Goal: Transaction & Acquisition: Purchase product/service

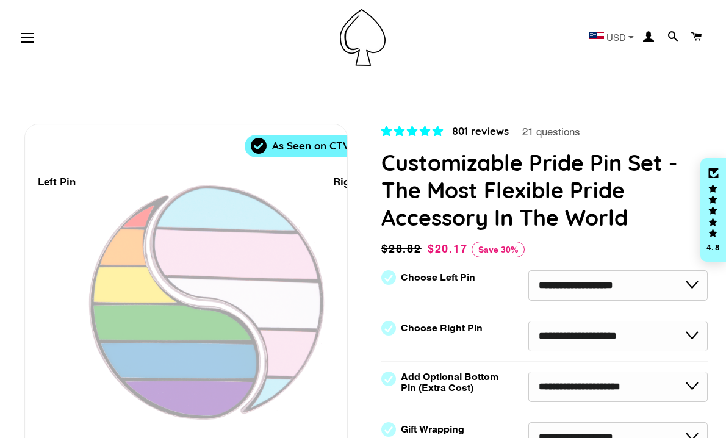
select select "**********"
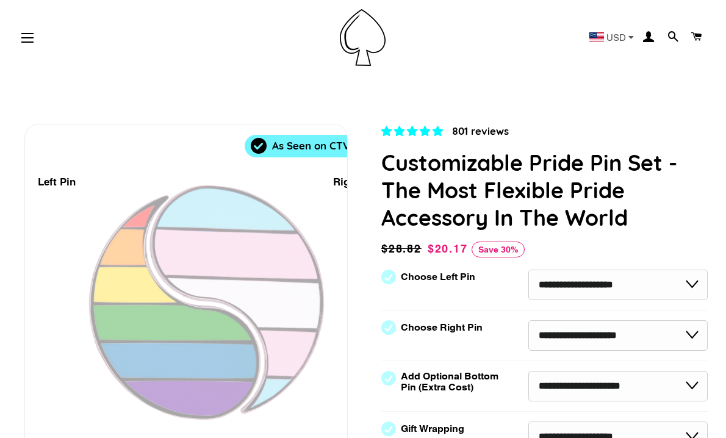
select select "**********"
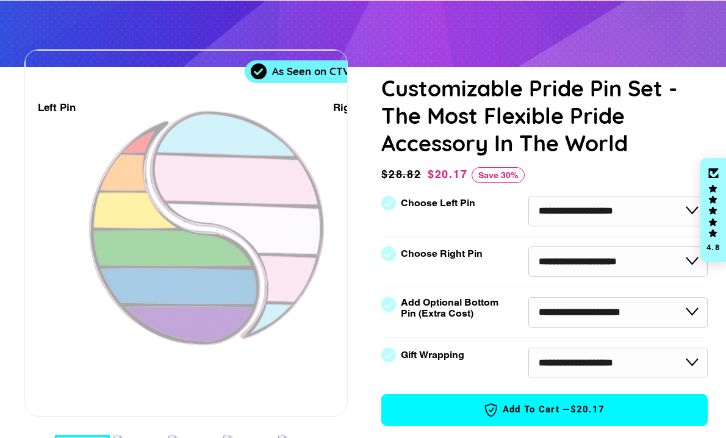
scroll to position [115, 0]
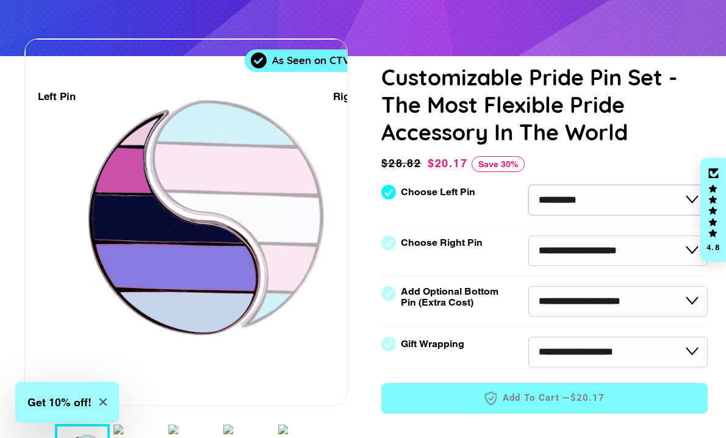
select select "**********"
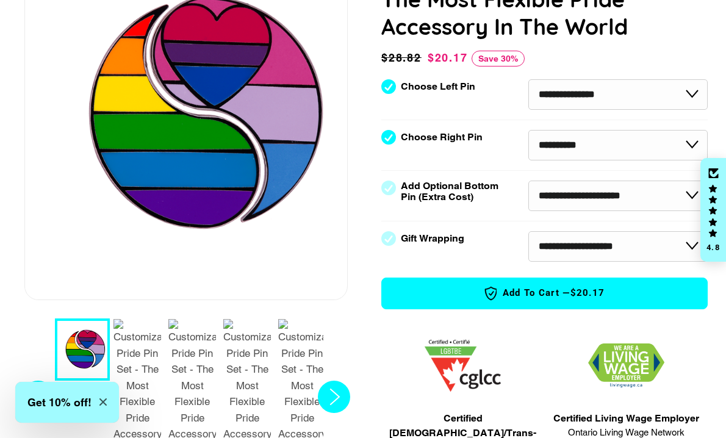
scroll to position [224, 0]
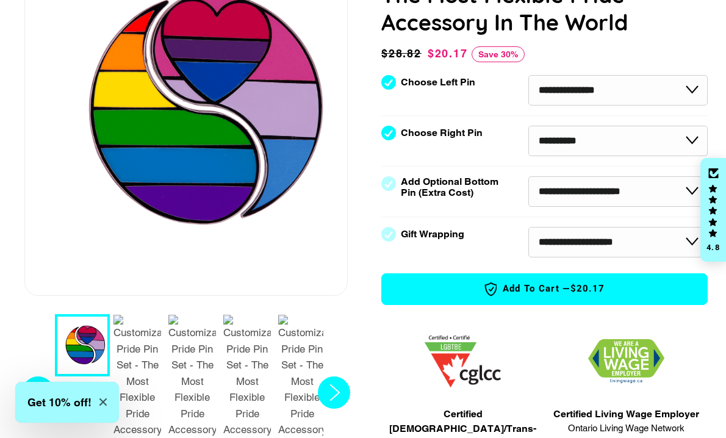
click at [139, 350] on img "2 / 7" at bounding box center [137, 393] width 48 height 156
click at [331, 376] on circle "Next slide" at bounding box center [334, 392] width 32 height 32
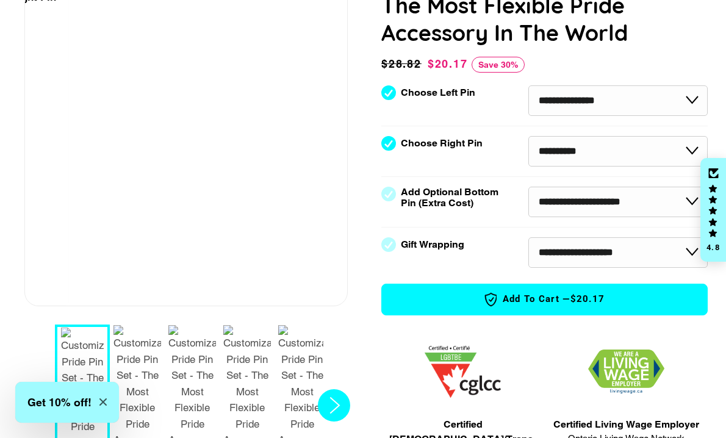
scroll to position [224, 0]
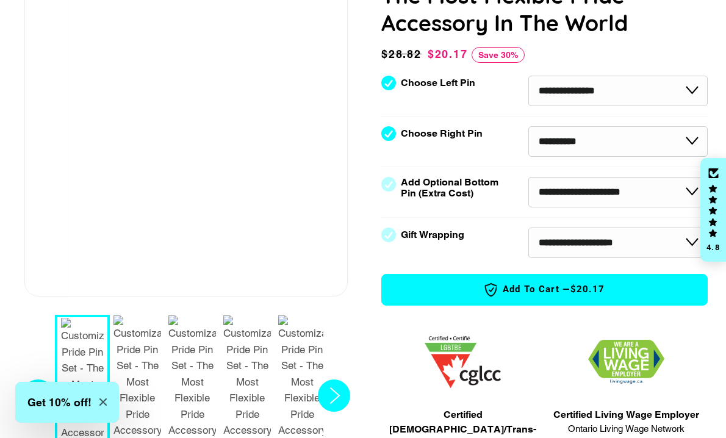
click at [331, 379] on circle "Next slide" at bounding box center [334, 395] width 32 height 32
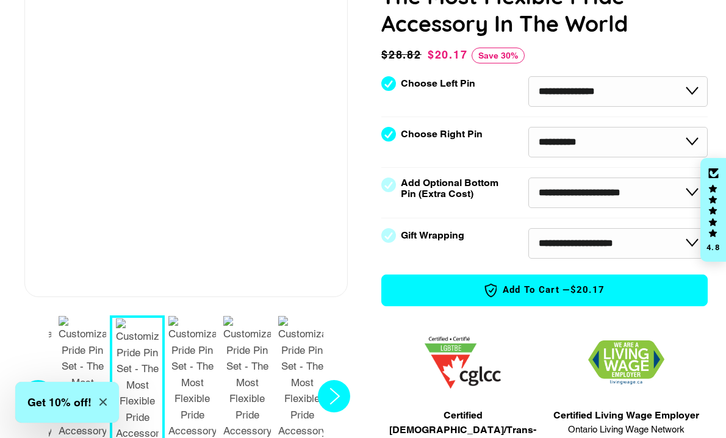
scroll to position [227, 0]
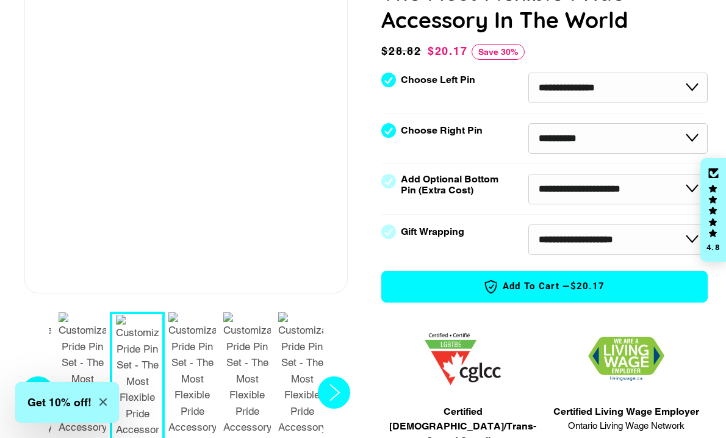
click at [342, 376] on circle "Next slide" at bounding box center [334, 392] width 32 height 32
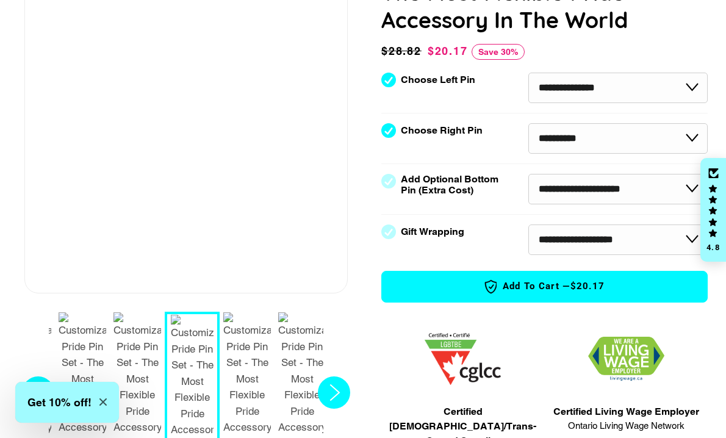
click at [342, 376] on circle "Next slide" at bounding box center [334, 392] width 32 height 32
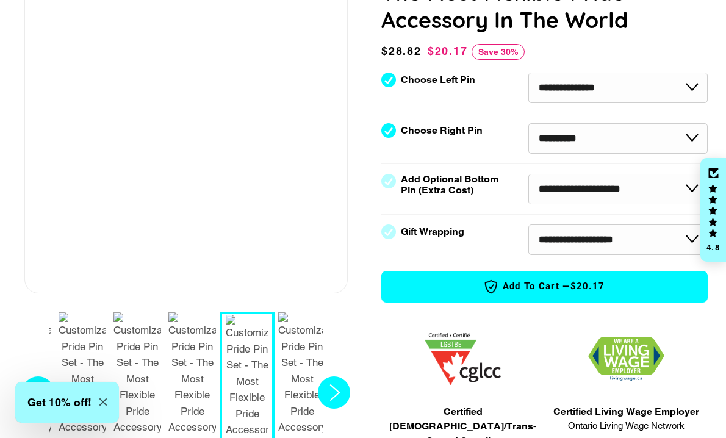
click at [340, 376] on circle "Next slide" at bounding box center [334, 392] width 32 height 32
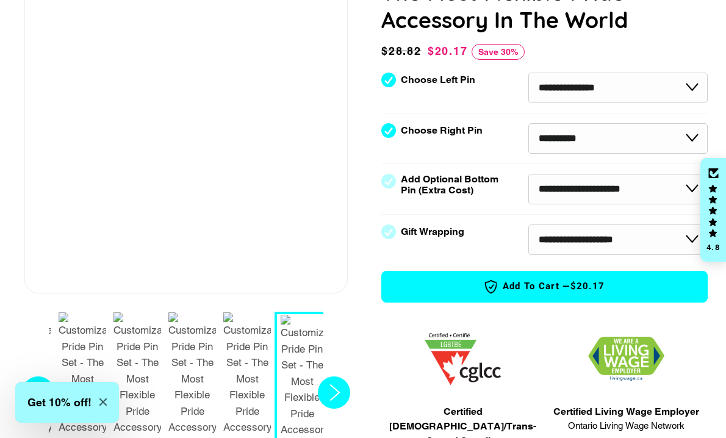
click at [340, 376] on circle "Next slide" at bounding box center [334, 392] width 32 height 32
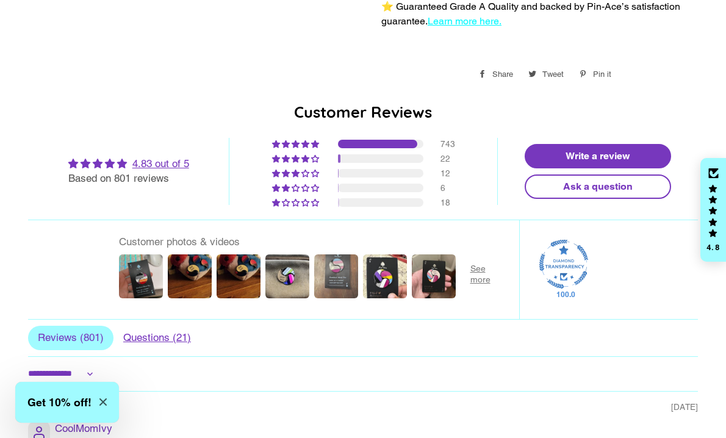
scroll to position [944, 0]
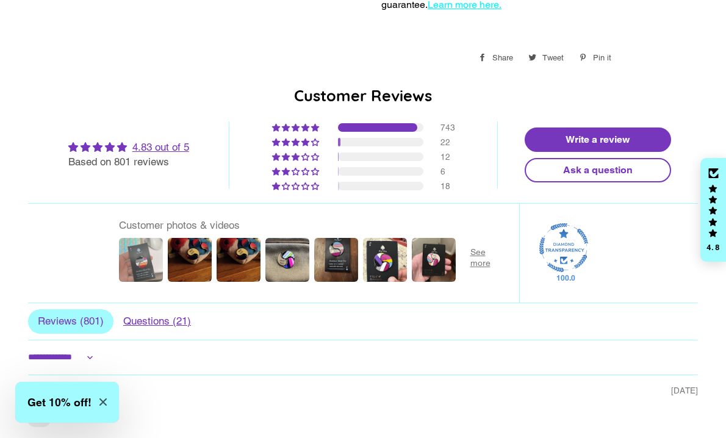
click at [141, 243] on img at bounding box center [140, 259] width 49 height 49
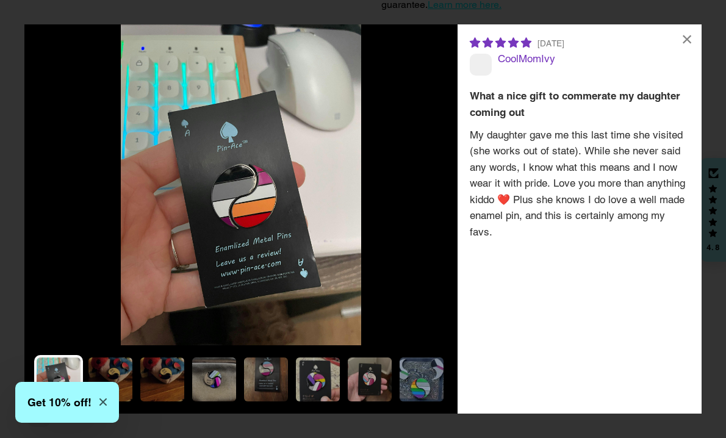
click at [106, 403] on button "Get 10% off!" at bounding box center [67, 402] width 104 height 41
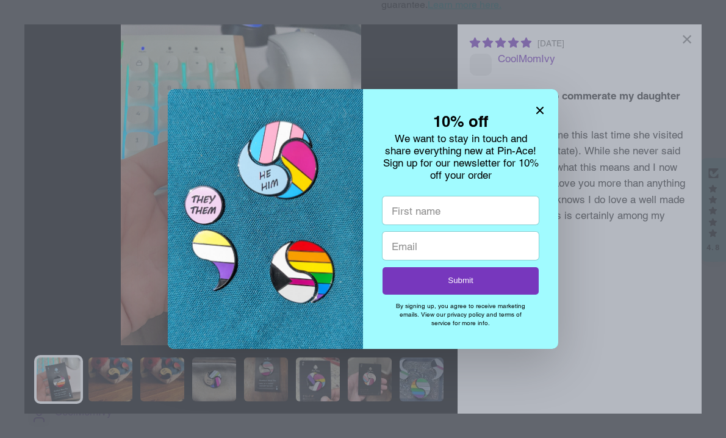
click at [537, 114] on icon "Close modal" at bounding box center [539, 110] width 7 height 7
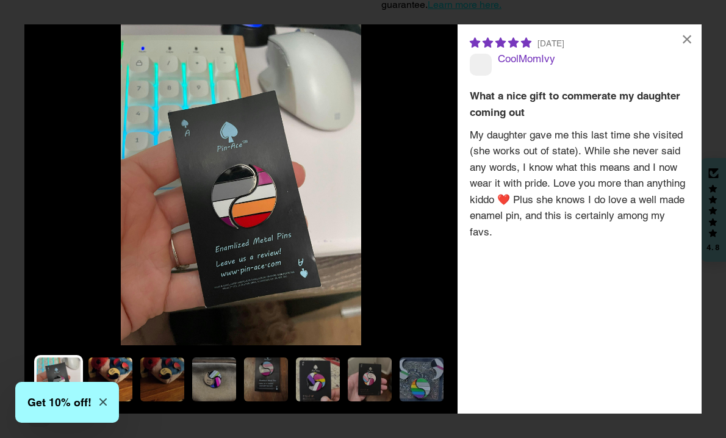
click at [118, 373] on img at bounding box center [110, 379] width 49 height 49
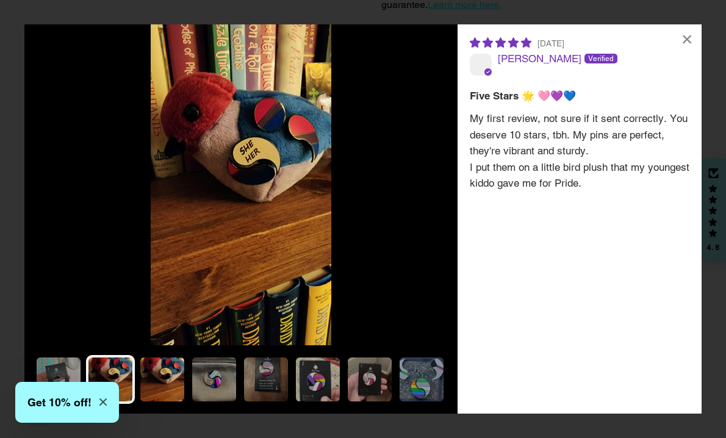
click at [152, 376] on img at bounding box center [162, 379] width 49 height 49
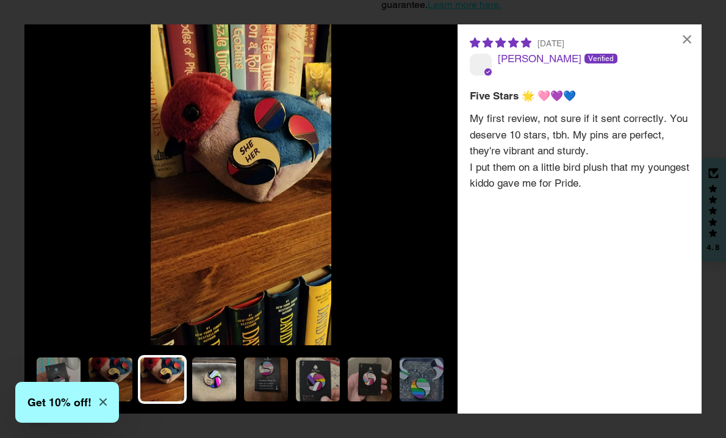
click at [210, 377] on img at bounding box center [214, 379] width 49 height 49
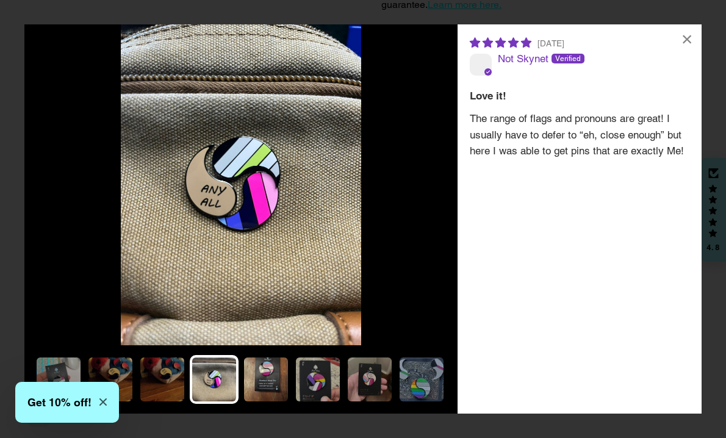
click at [258, 370] on img at bounding box center [266, 379] width 49 height 49
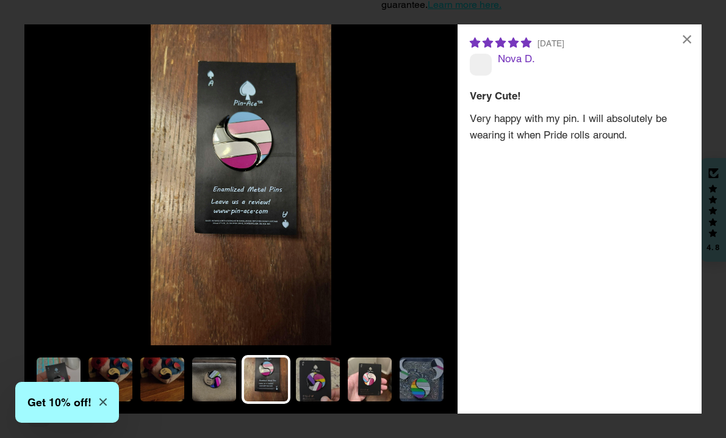
click at [373, 380] on img at bounding box center [369, 379] width 49 height 49
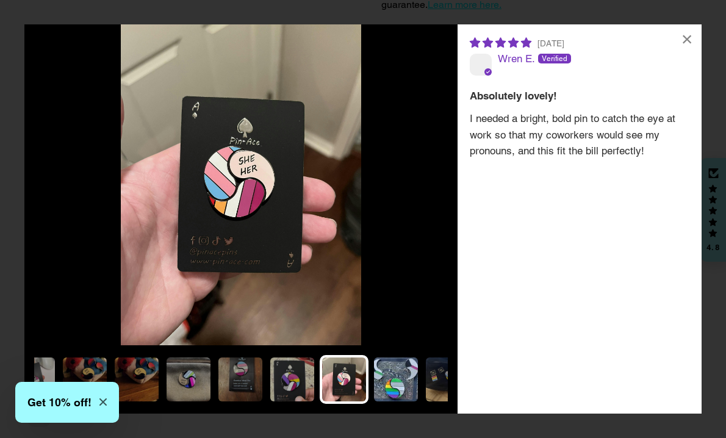
click at [396, 381] on img at bounding box center [395, 379] width 49 height 49
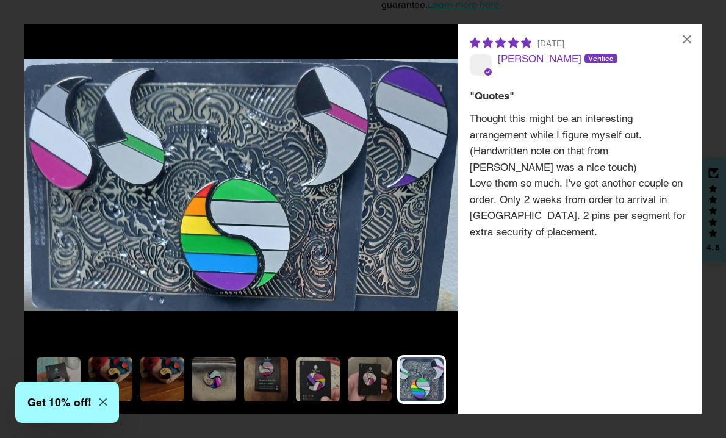
scroll to position [0, 74]
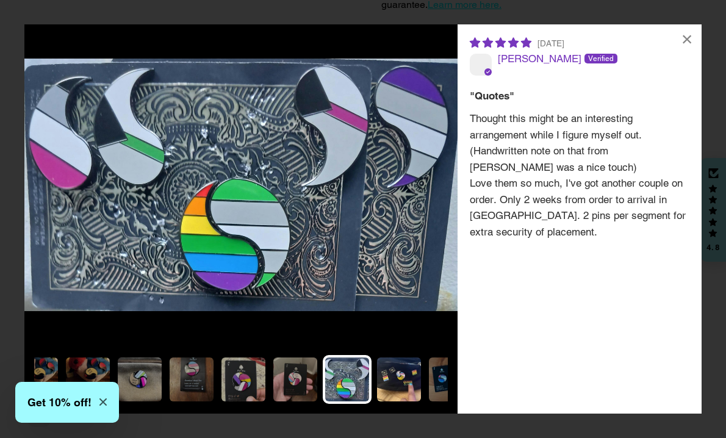
click at [384, 370] on img at bounding box center [398, 379] width 49 height 49
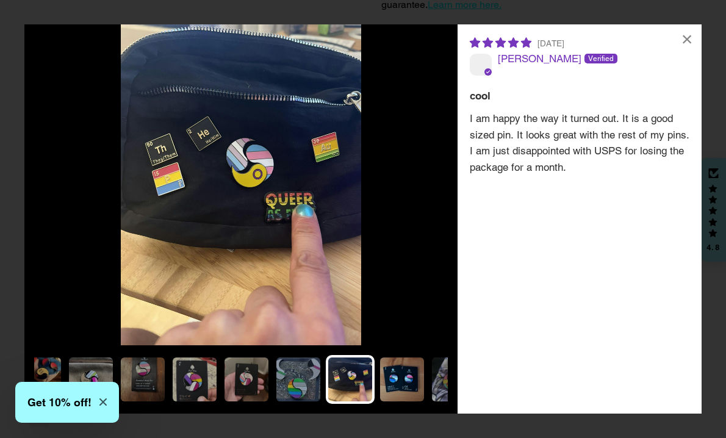
click at [401, 375] on img at bounding box center [402, 379] width 49 height 49
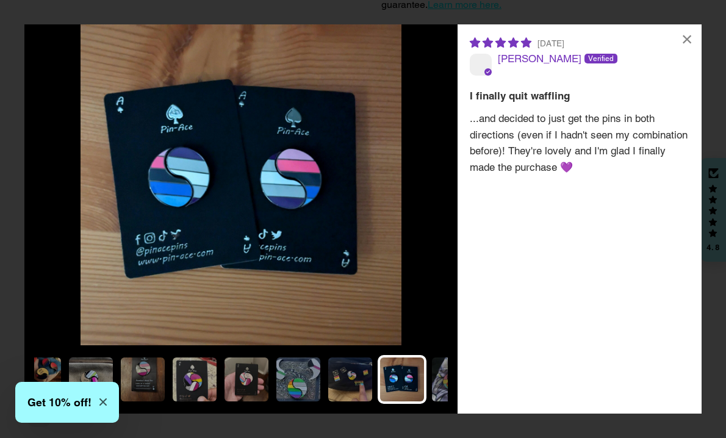
scroll to position [0, 172]
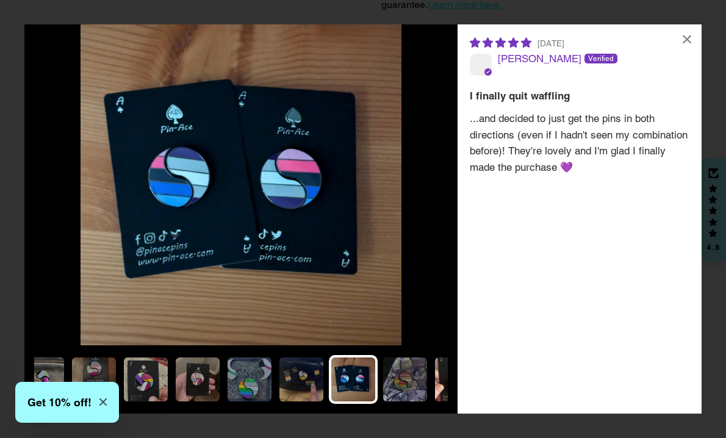
click at [439, 378] on img at bounding box center [456, 379] width 49 height 49
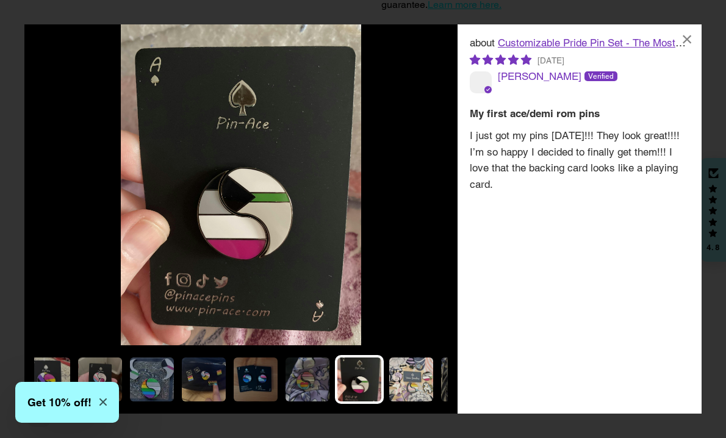
click at [406, 381] on img at bounding box center [411, 379] width 49 height 49
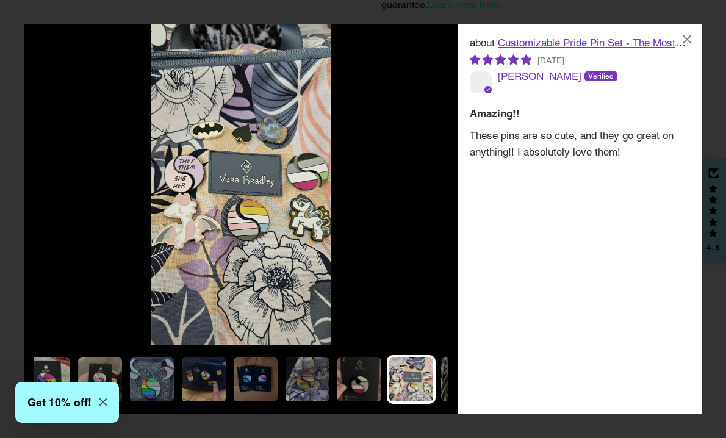
scroll to position [0, 318]
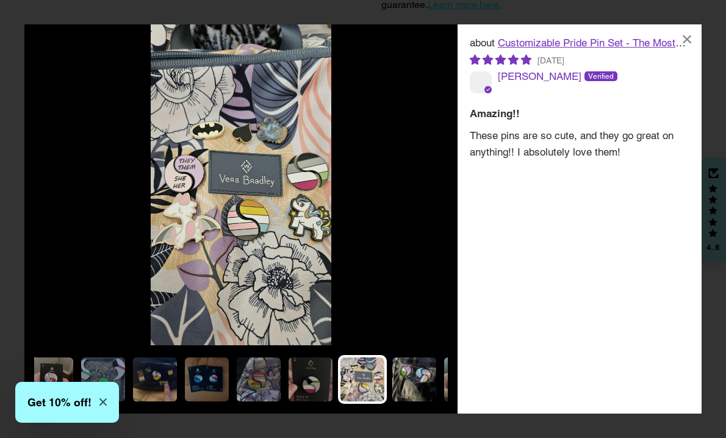
click at [420, 378] on img at bounding box center [414, 379] width 49 height 49
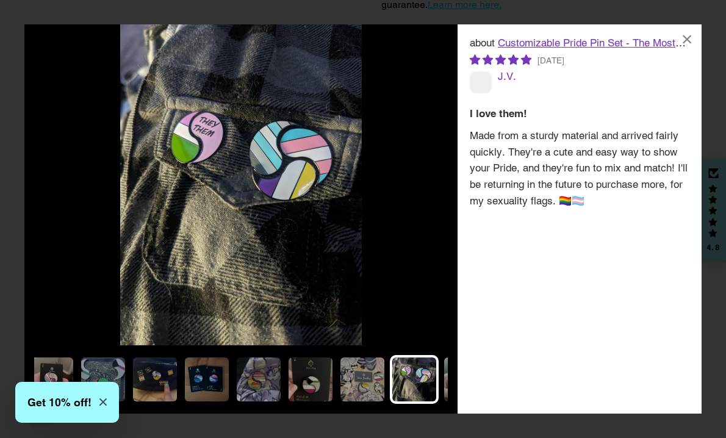
scroll to position [0, 367]
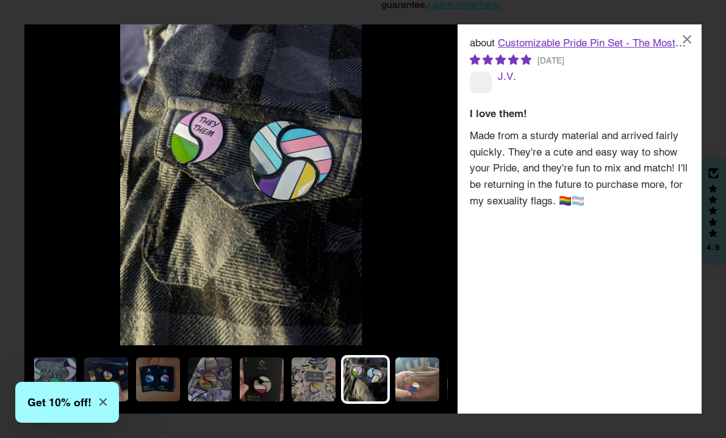
click at [424, 377] on img at bounding box center [417, 379] width 49 height 49
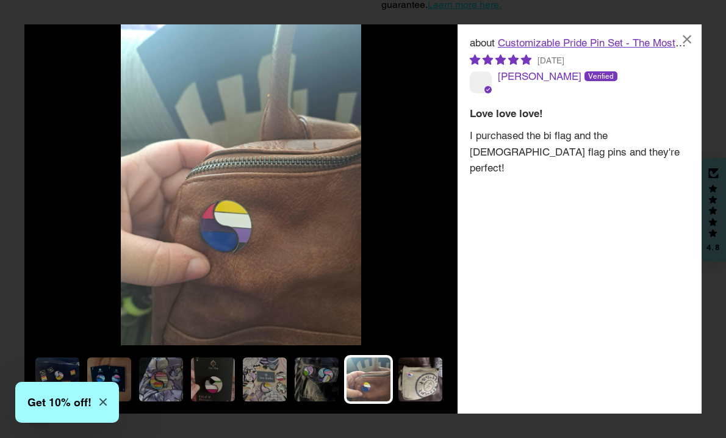
click at [422, 380] on img at bounding box center [420, 379] width 49 height 49
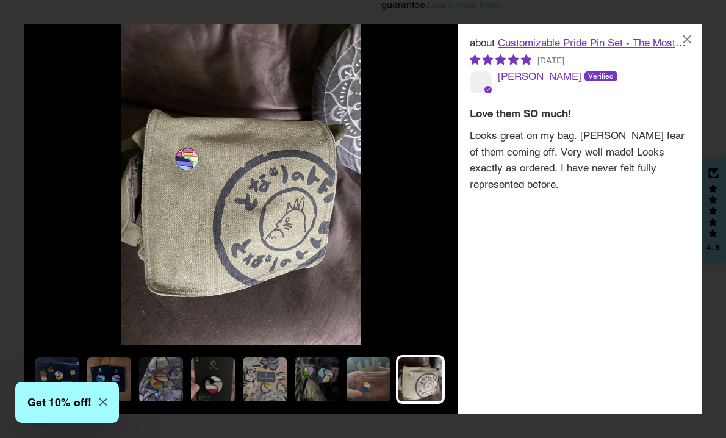
scroll to position [0, 465]
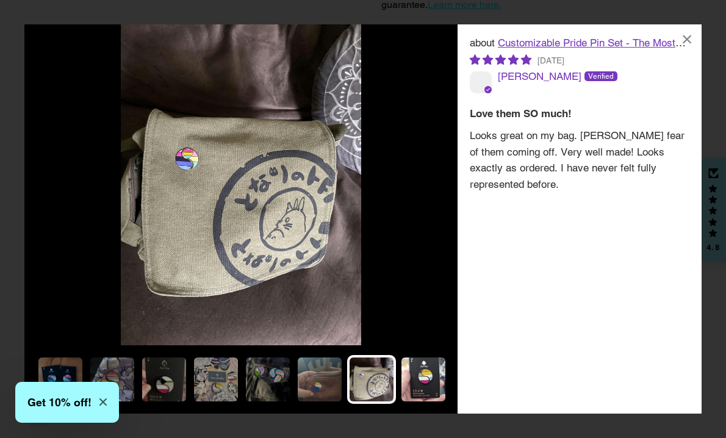
click at [426, 376] on img at bounding box center [423, 379] width 49 height 49
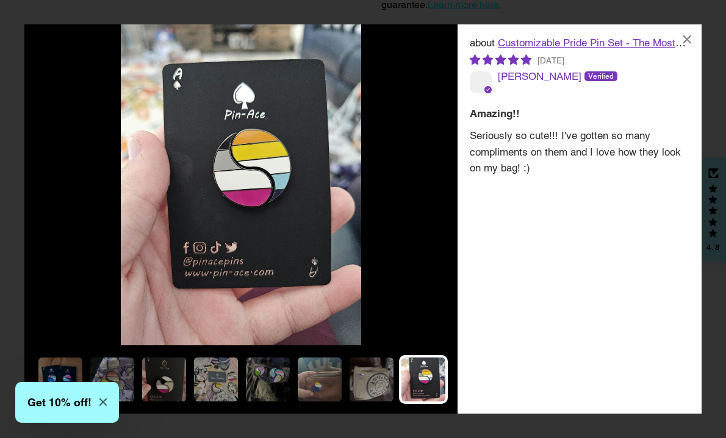
scroll to position [0, 514]
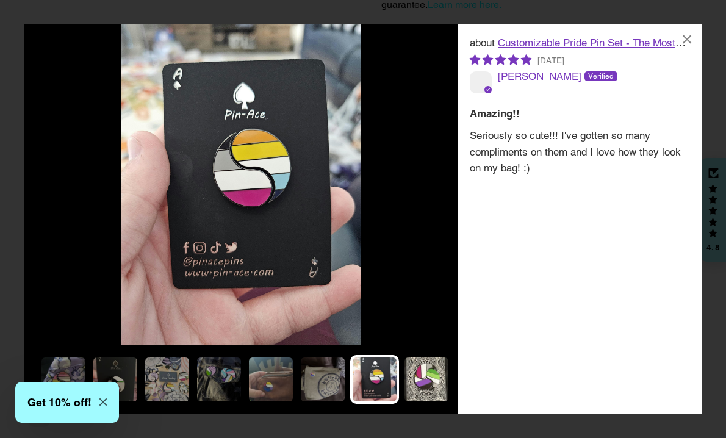
click at [426, 376] on img at bounding box center [426, 379] width 49 height 49
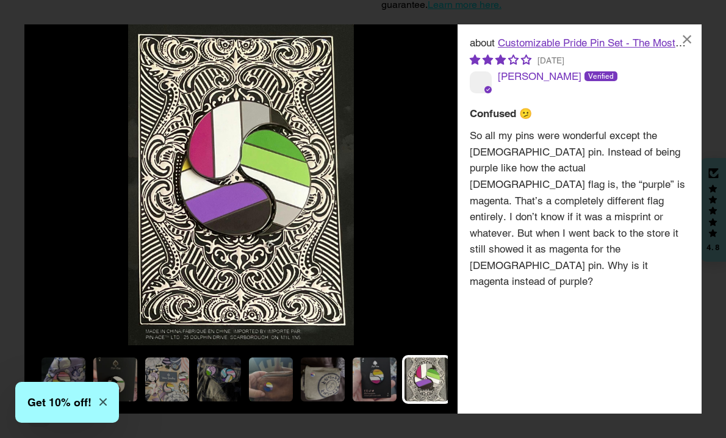
scroll to position [0, 562]
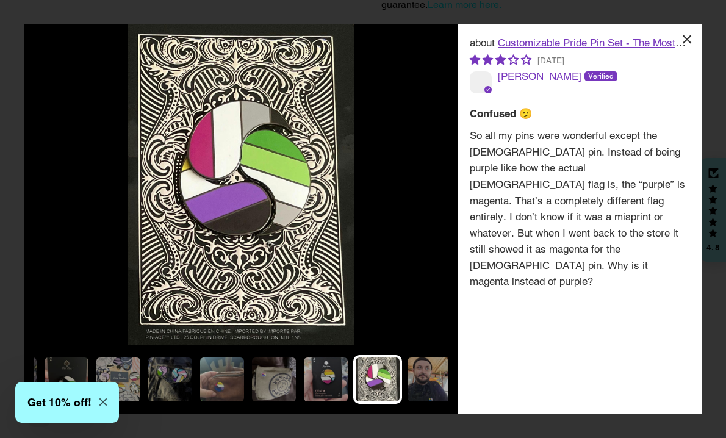
click at [689, 37] on div "×" at bounding box center [686, 38] width 29 height 29
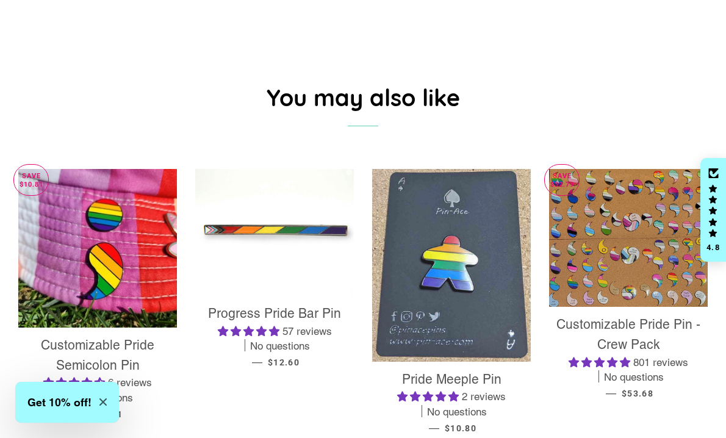
scroll to position [2381, 0]
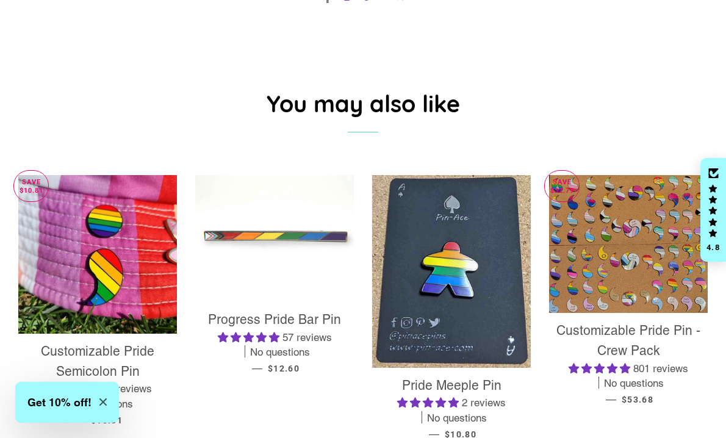
click at [299, 203] on img at bounding box center [274, 238] width 159 height 127
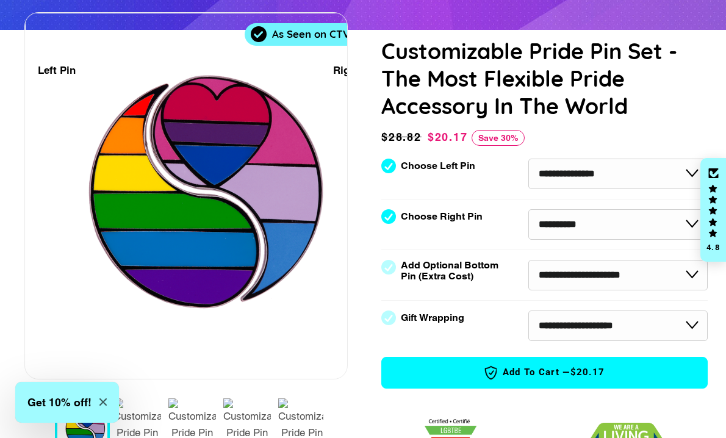
scroll to position [133, 0]
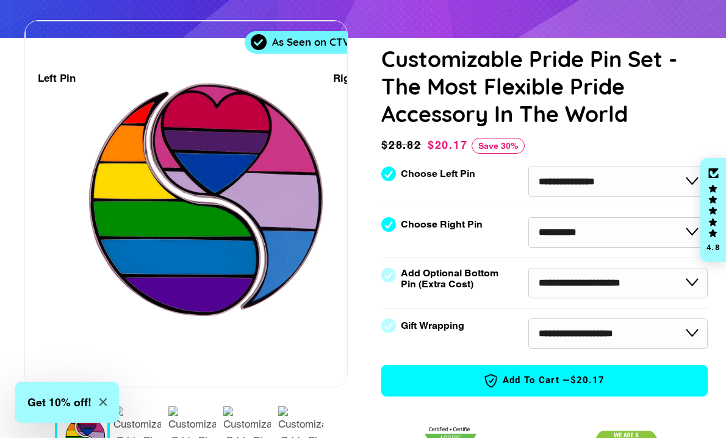
click at [469, 377] on span "Add to Cart — $20.17" at bounding box center [544, 381] width 288 height 16
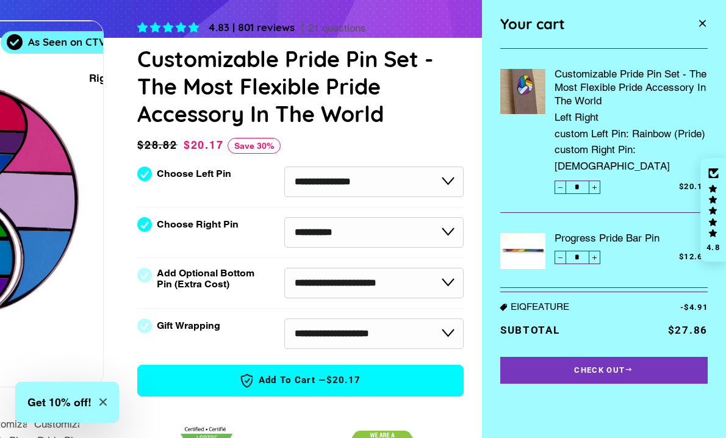
click at [392, 85] on h1 "Customizable Pride Pin Set - The Most Flexible Pride Accessory In The World" at bounding box center [300, 86] width 326 height 82
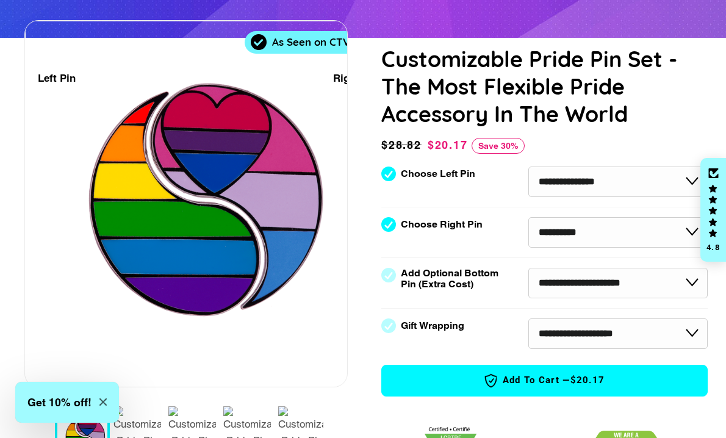
click at [122, 70] on div "1 / 7" at bounding box center [144, 203] width 237 height 365
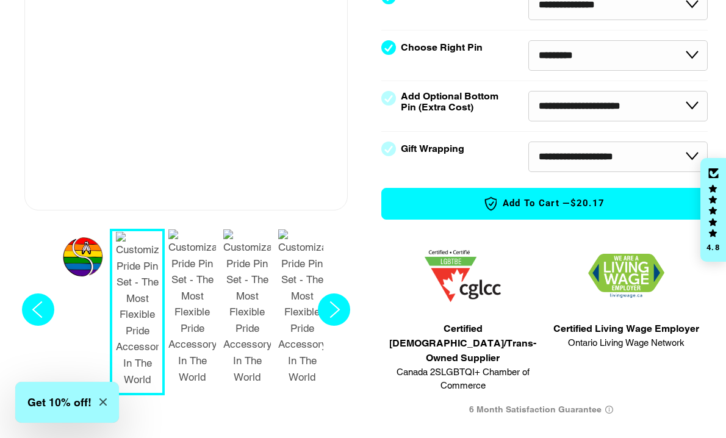
scroll to position [326, 0]
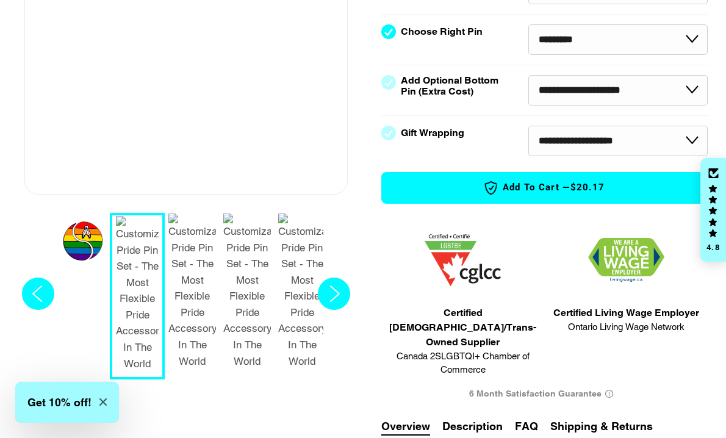
click at [85, 237] on div "1 / 7" at bounding box center [75, 241] width 40 height 57
click at [84, 235] on div "1 / 7" at bounding box center [75, 241] width 40 height 57
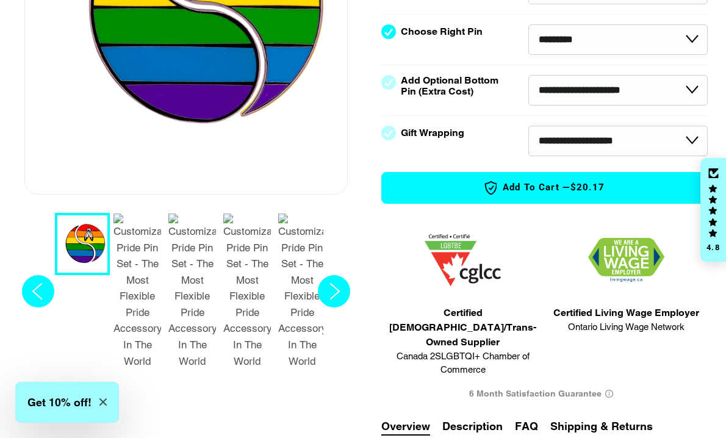
click at [377, 206] on div "4.83 | 801 reviews 21 questions Customizable Pride Pin Set - The Most Flexible …" at bounding box center [531, 257] width 354 height 861
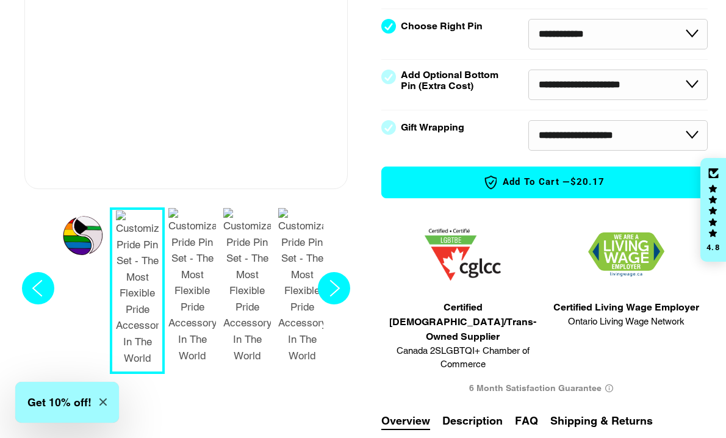
scroll to position [346, 0]
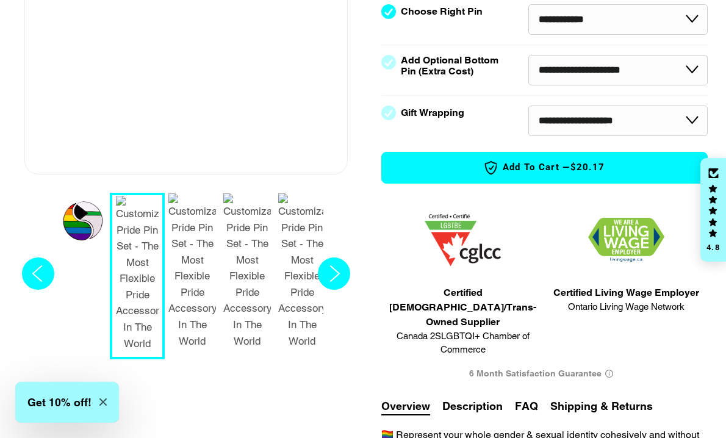
click at [88, 232] on div "1 / 7" at bounding box center [75, 221] width 40 height 57
click at [91, 210] on div "1 / 7" at bounding box center [75, 221] width 40 height 57
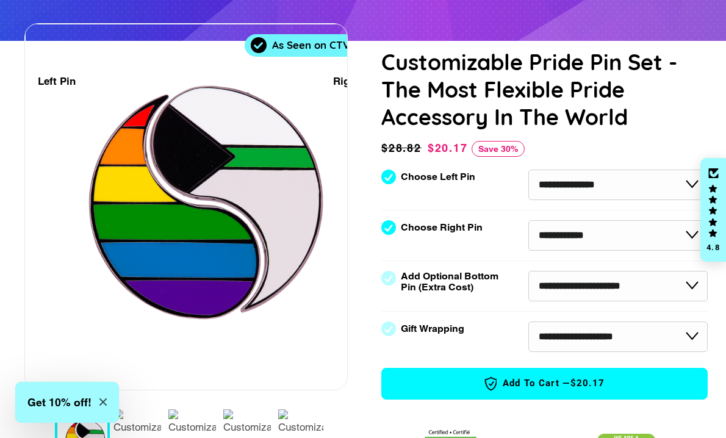
scroll to position [123, 0]
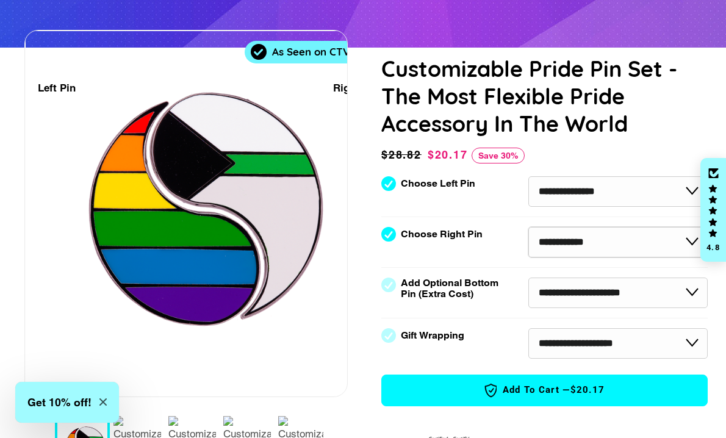
select select "**********"
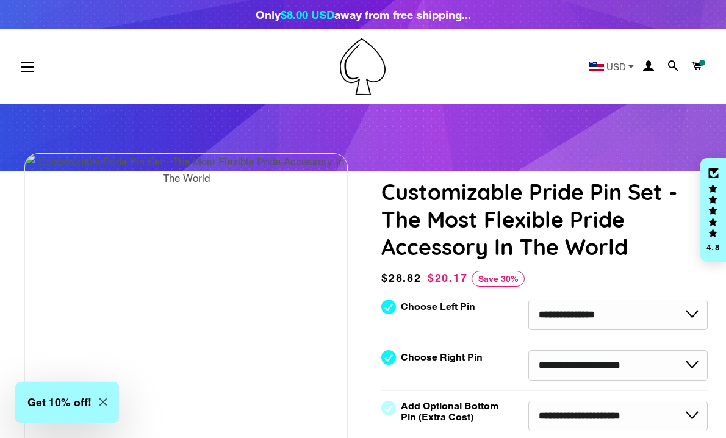
scroll to position [0, 0]
click at [30, 68] on span "button" at bounding box center [27, 66] width 12 height 1
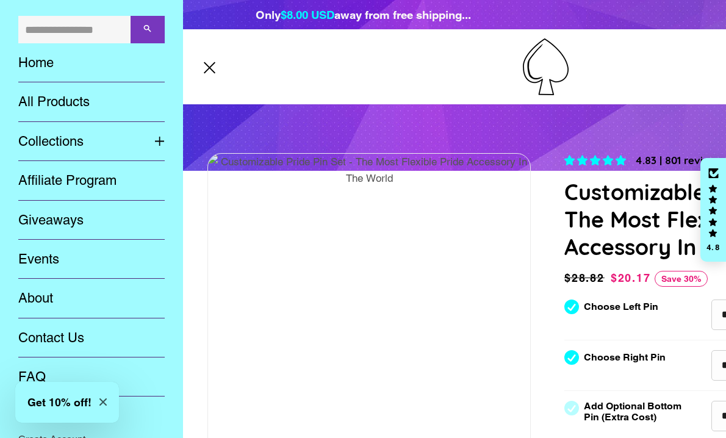
click at [76, 95] on link "All Products" at bounding box center [91, 101] width 165 height 39
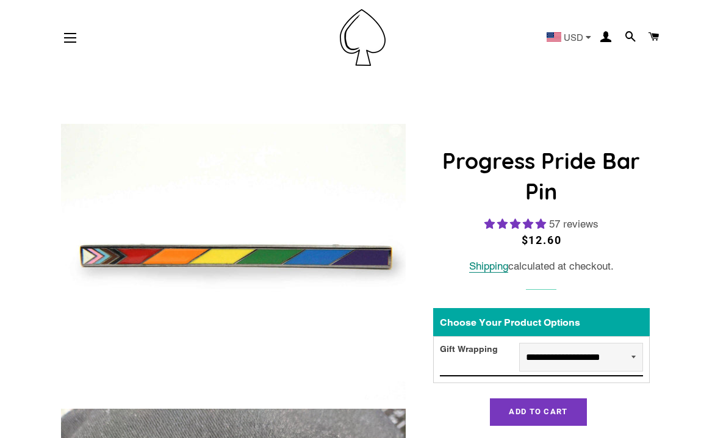
select select "**********"
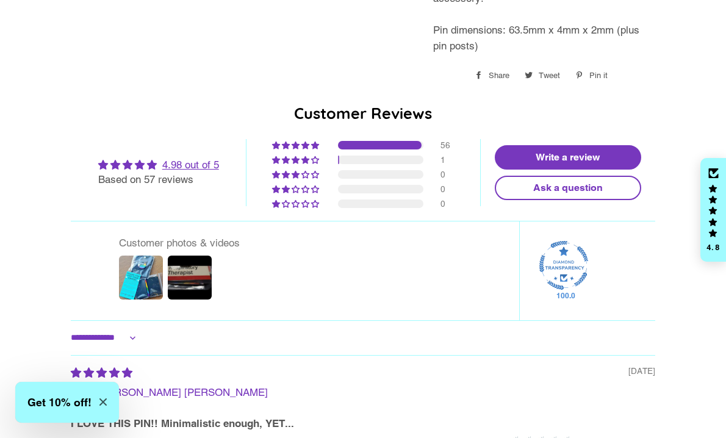
scroll to position [1343, 0]
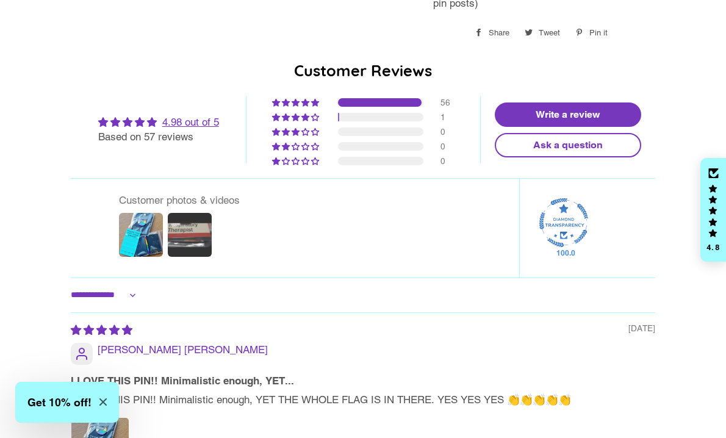
click at [196, 210] on img at bounding box center [189, 234] width 49 height 49
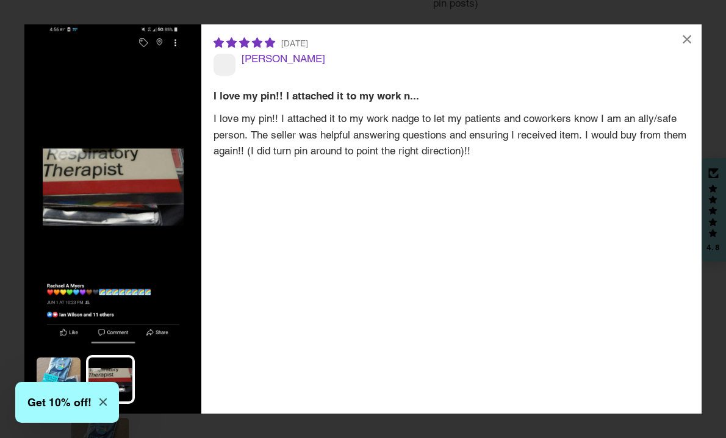
click at [49, 362] on img at bounding box center [58, 379] width 49 height 49
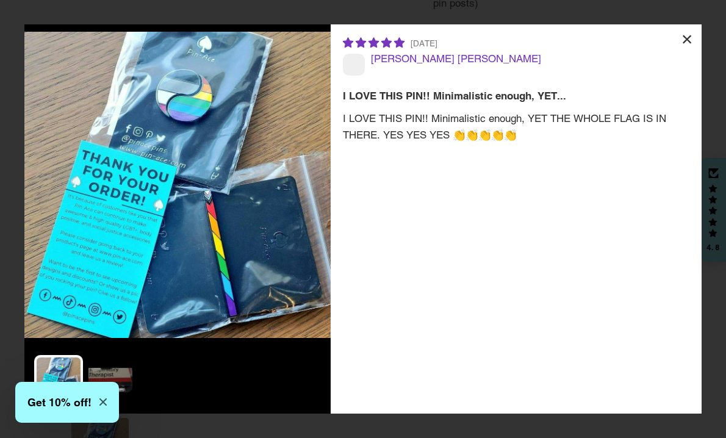
click at [691, 38] on div "×" at bounding box center [686, 38] width 29 height 29
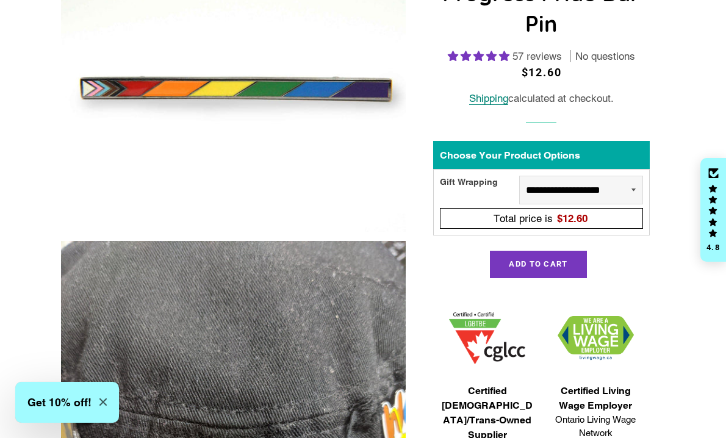
scroll to position [187, 0]
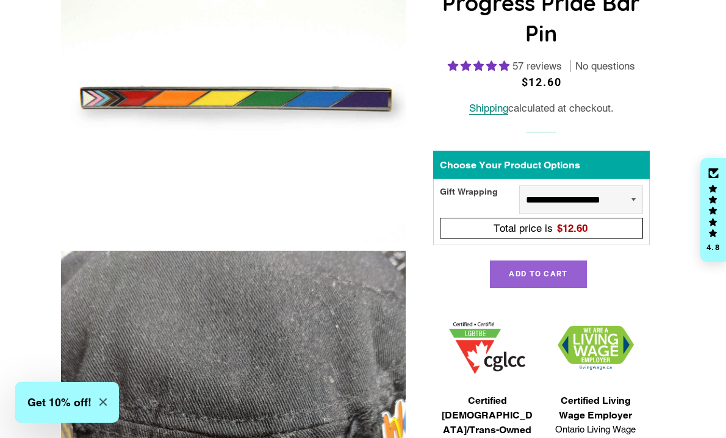
click at [505, 266] on button "Add to Cart" at bounding box center [538, 273] width 96 height 27
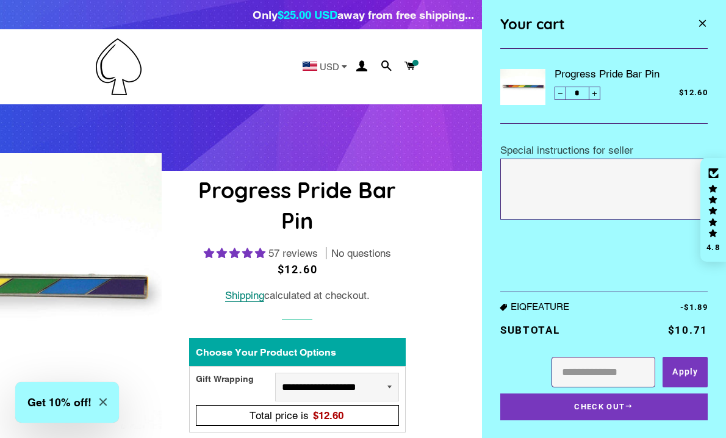
scroll to position [0, 0]
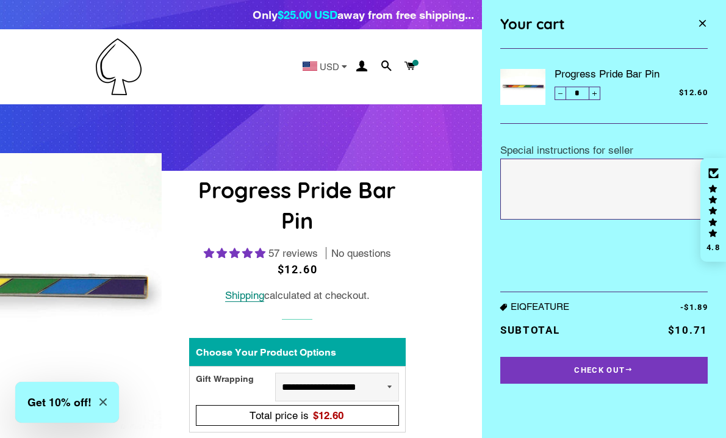
click at [703, 21] on span "button" at bounding box center [702, 24] width 10 height 16
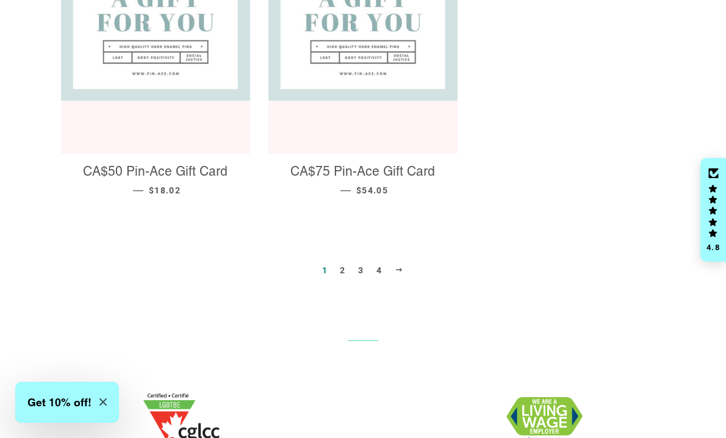
scroll to position [1374, 0]
click at [344, 260] on link "2" at bounding box center [342, 269] width 15 height 18
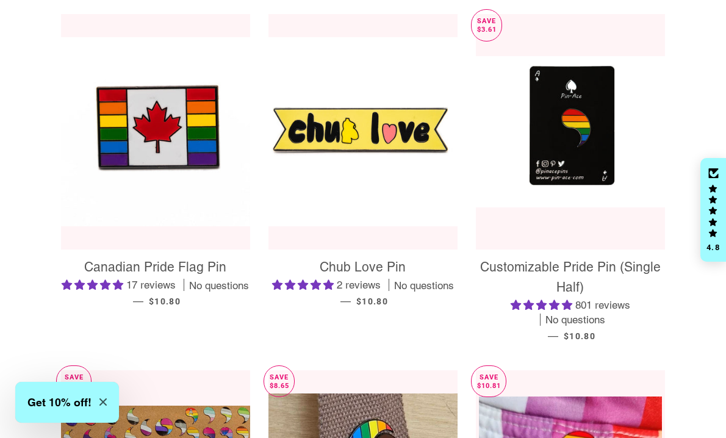
scroll to position [229, 0]
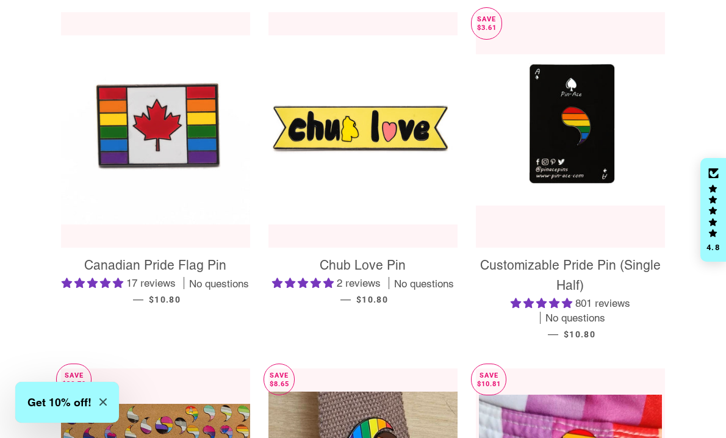
click at [166, 129] on img at bounding box center [155, 129] width 189 height 189
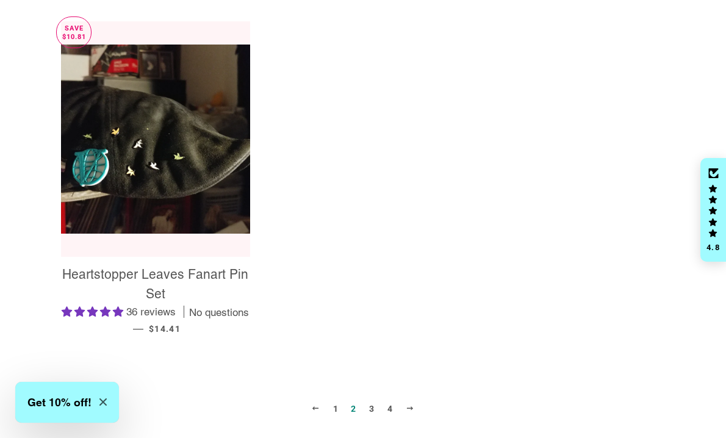
scroll to position [1274, 0]
click at [411, 412] on span at bounding box center [410, 407] width 9 height 9
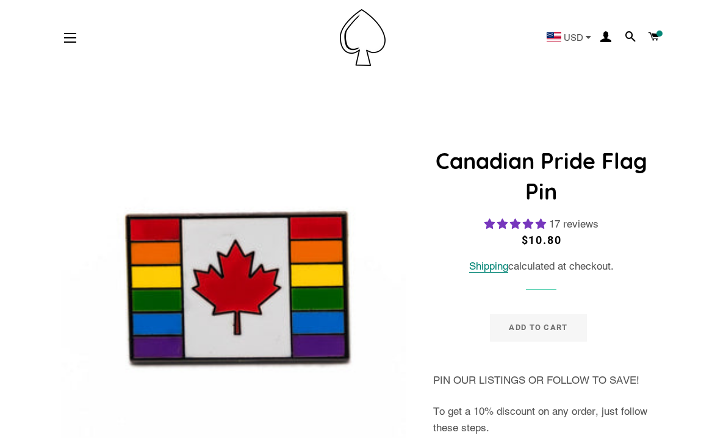
select select "**********"
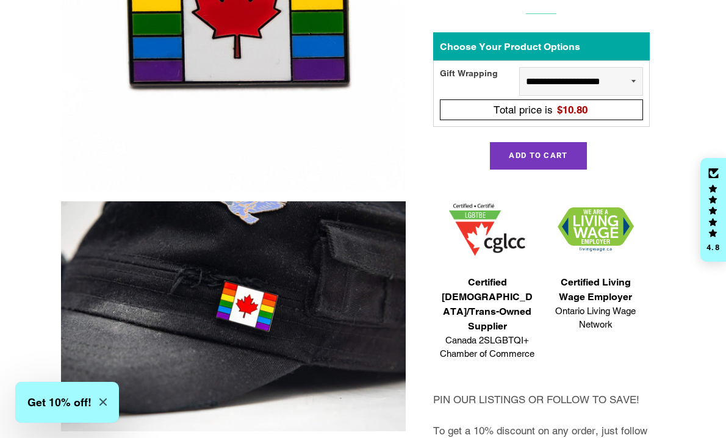
scroll to position [282, 0]
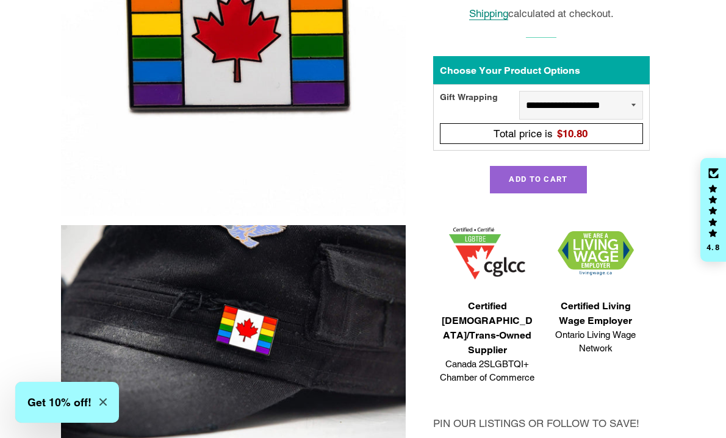
click at [540, 174] on span "Add to Cart" at bounding box center [538, 178] width 59 height 9
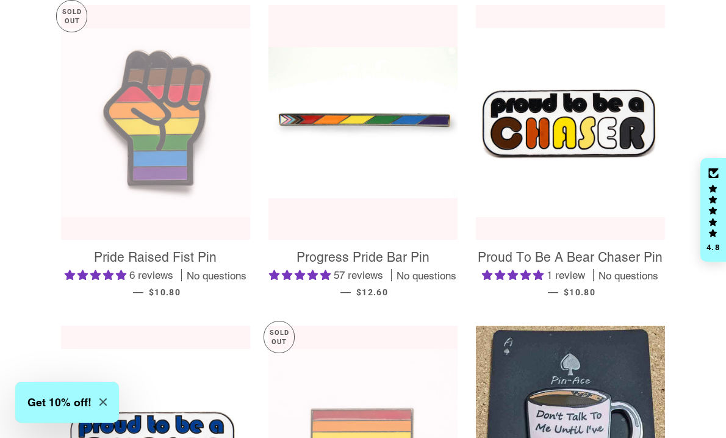
scroll to position [920, 0]
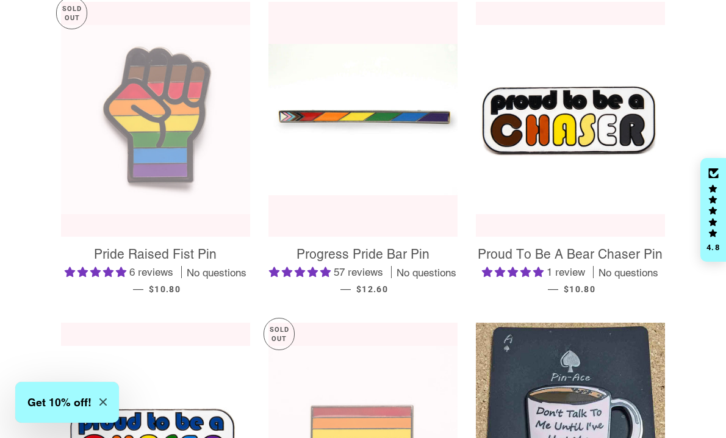
click at [173, 248] on link "Pride Raised Fist Pin 6 reviews No questions — Regular price $10.80" at bounding box center [155, 271] width 189 height 68
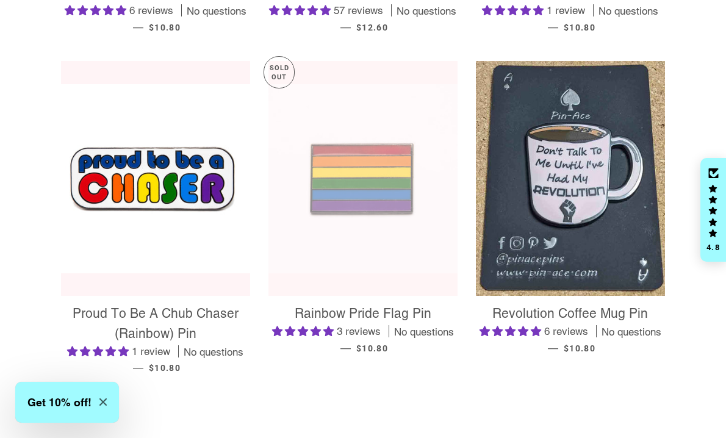
scroll to position [1216, 0]
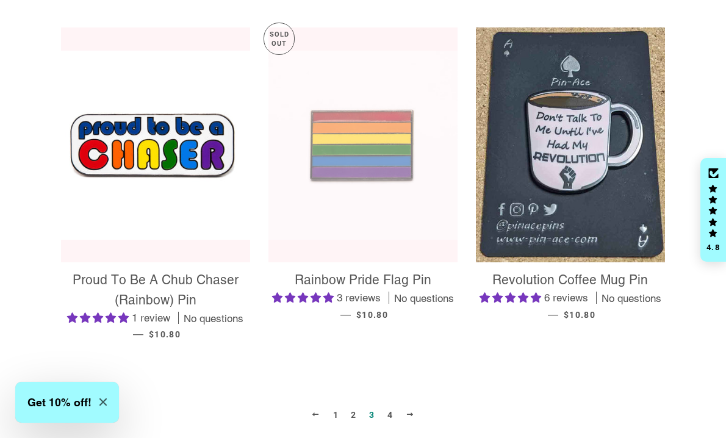
click at [514, 287] on span "Revolution Coffee Mug Pin" at bounding box center [570, 279] width 156 height 15
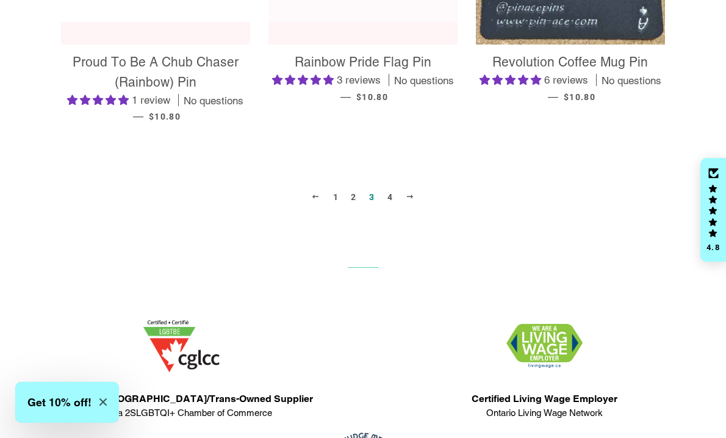
scroll to position [1435, 0]
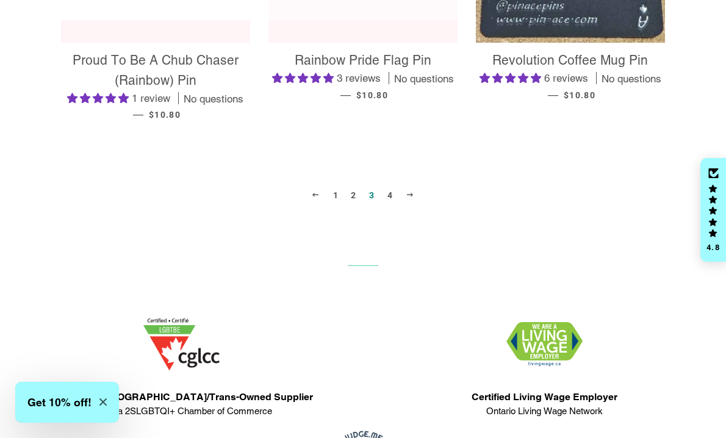
click at [412, 199] on span at bounding box center [410, 194] width 9 height 9
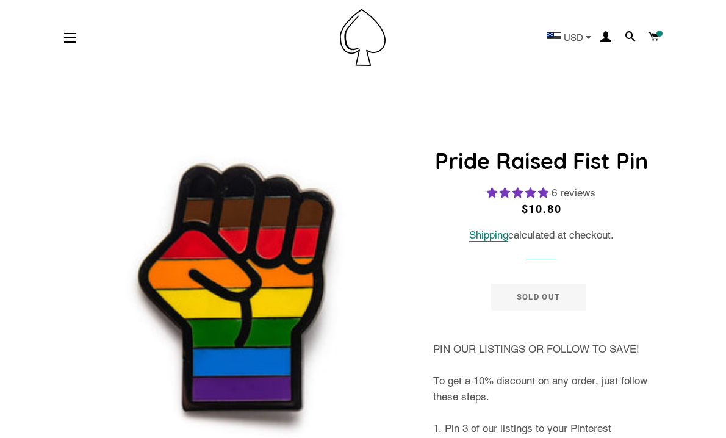
select select "**********"
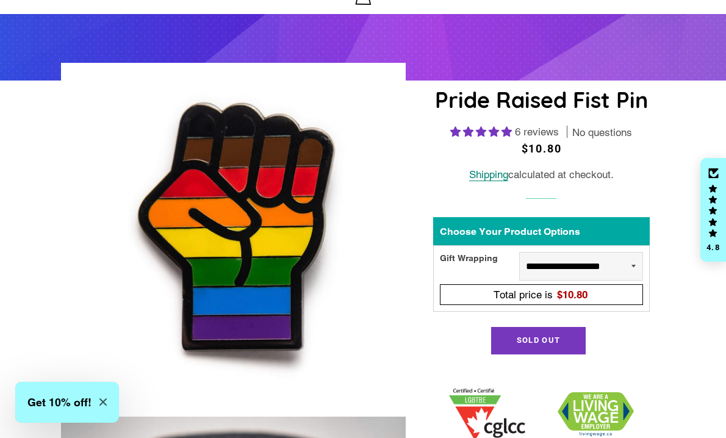
scroll to position [89, 0]
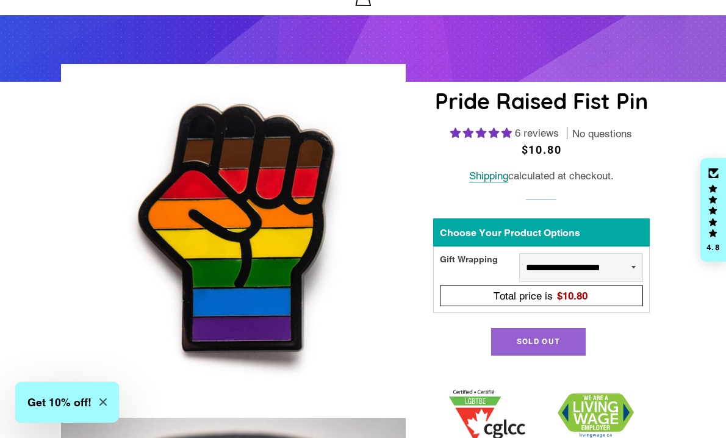
click at [520, 340] on span "Sold Out" at bounding box center [538, 341] width 43 height 9
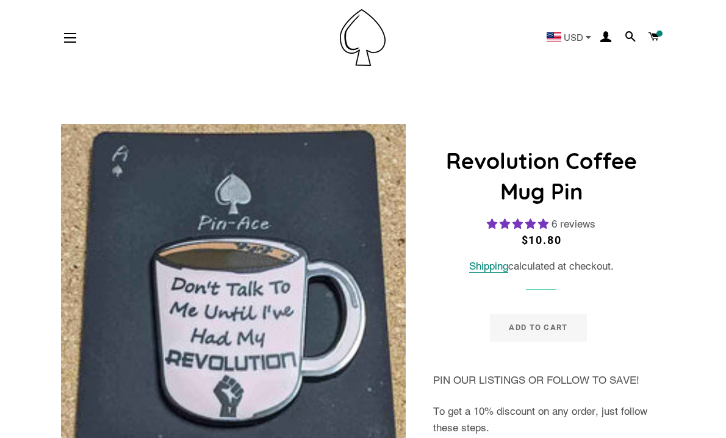
select select "**********"
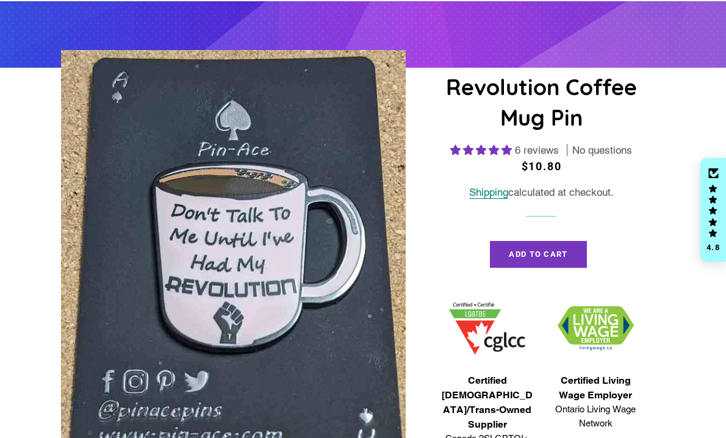
scroll to position [114, 0]
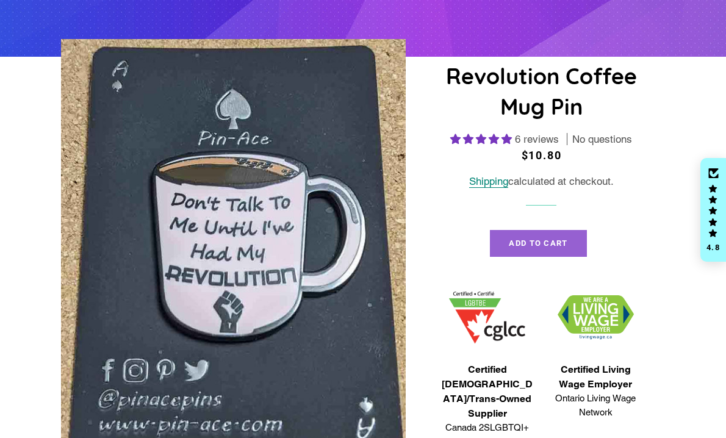
click at [515, 238] on span "Add to Cart" at bounding box center [538, 242] width 59 height 9
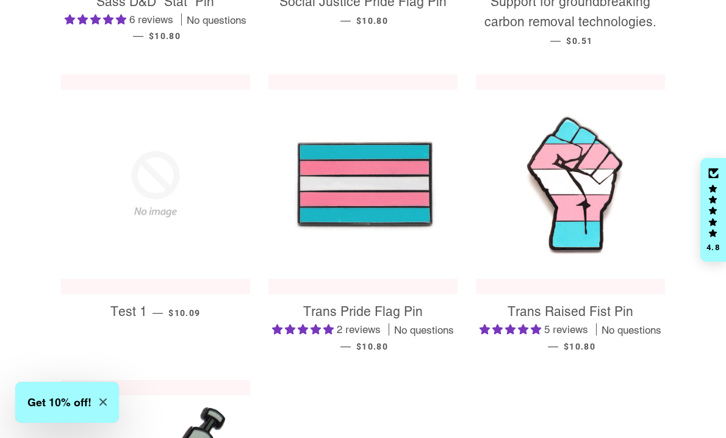
scroll to position [437, 0]
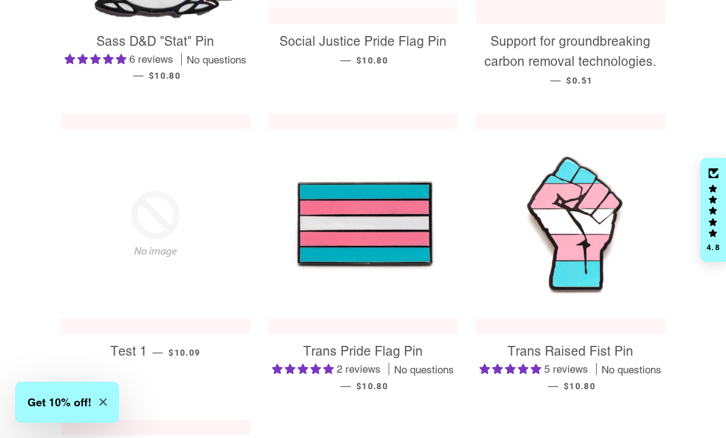
click at [570, 349] on span "Trans Raised Fist Pin" at bounding box center [570, 350] width 126 height 15
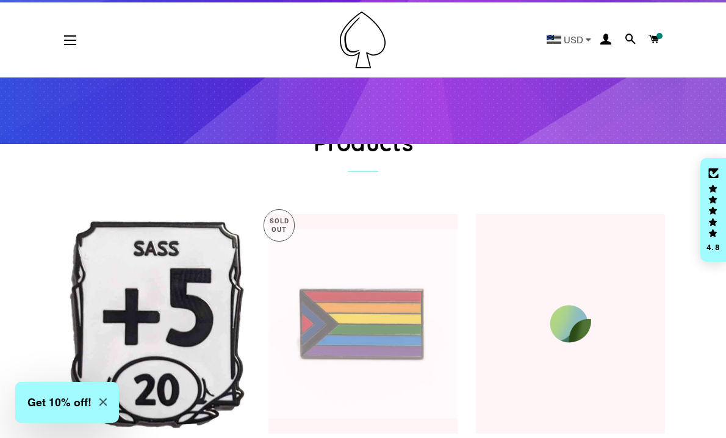
scroll to position [26, 0]
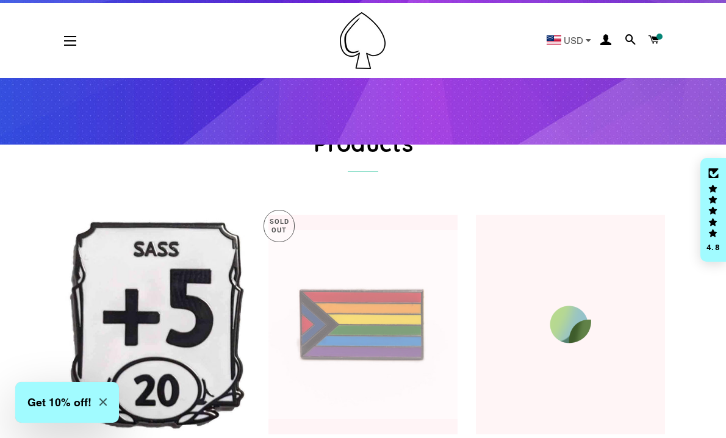
click at [568, 348] on link at bounding box center [570, 325] width 189 height 220
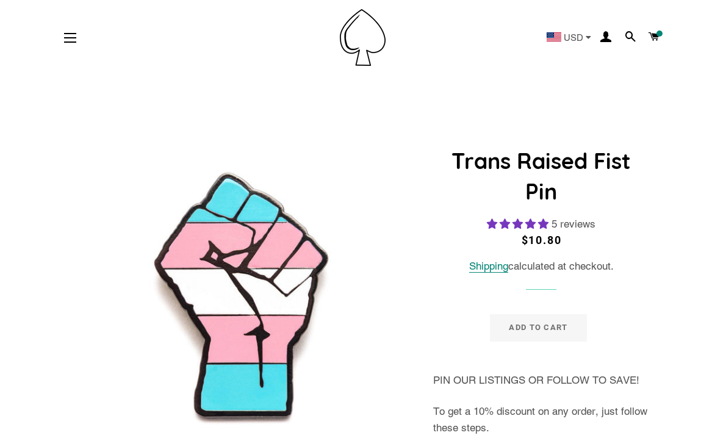
select select "**********"
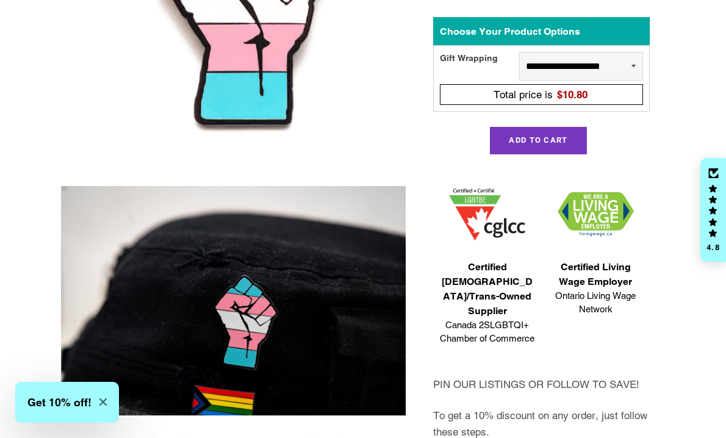
scroll to position [320, 0]
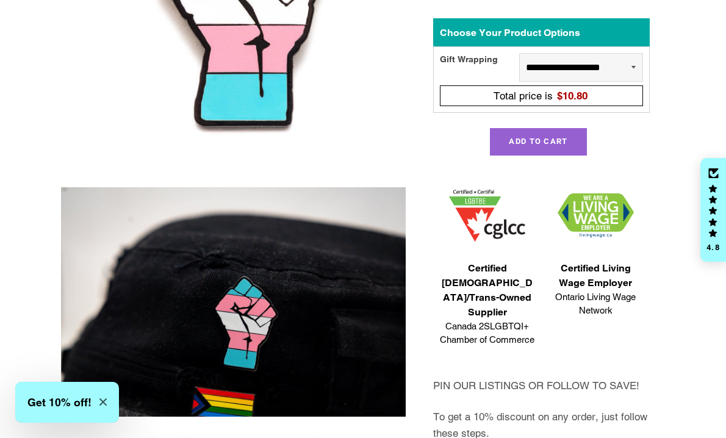
click at [506, 135] on button "Add to Cart" at bounding box center [538, 141] width 96 height 27
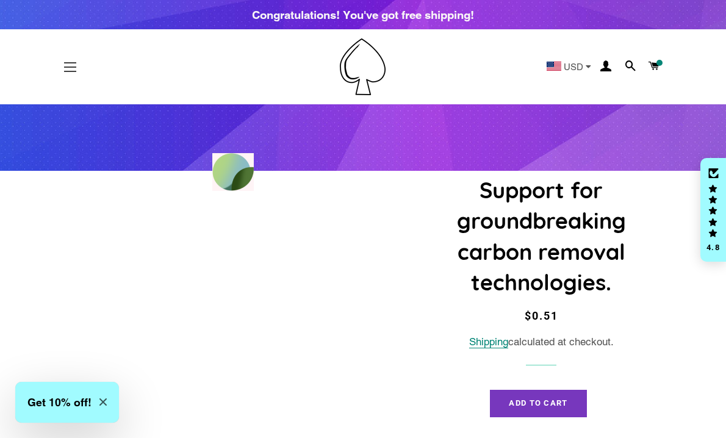
click at [70, 68] on span "button" at bounding box center [70, 66] width 12 height 1
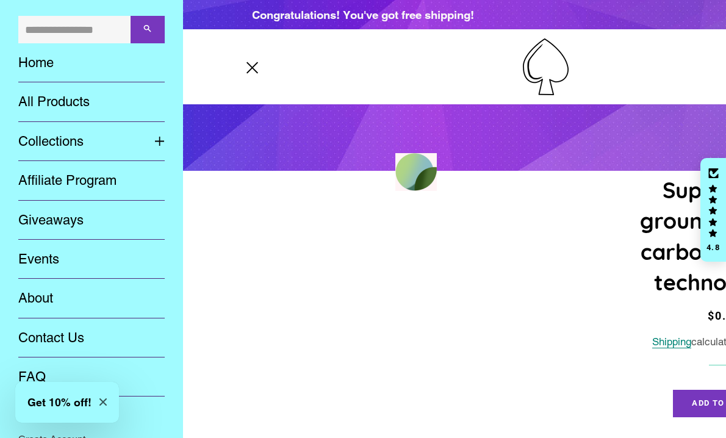
click at [47, 145] on link "Collections" at bounding box center [77, 141] width 136 height 39
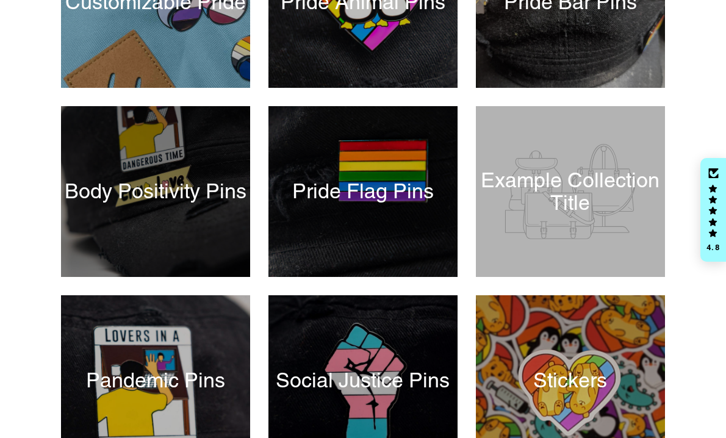
scroll to position [338, 0]
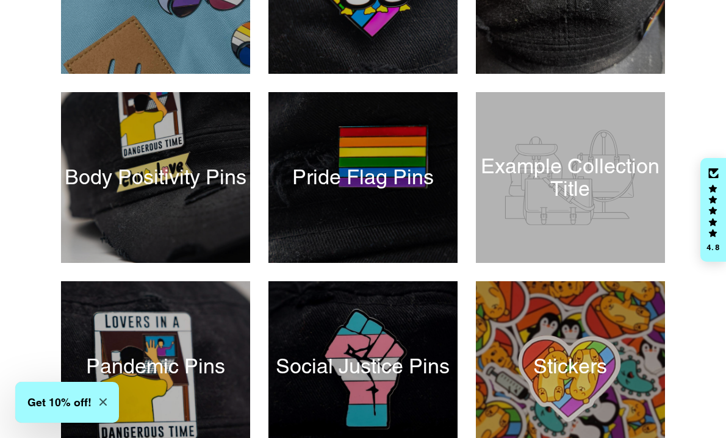
click at [45, 276] on div "Customizable Pride Pride Animal Pins Pride Bar Pins Body Positivity Pins Pride …" at bounding box center [354, 186] width 622 height 567
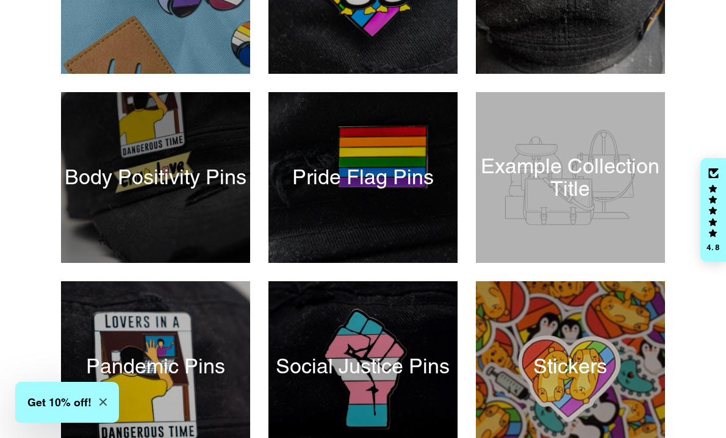
click at [161, 198] on div at bounding box center [155, 178] width 195 height 176
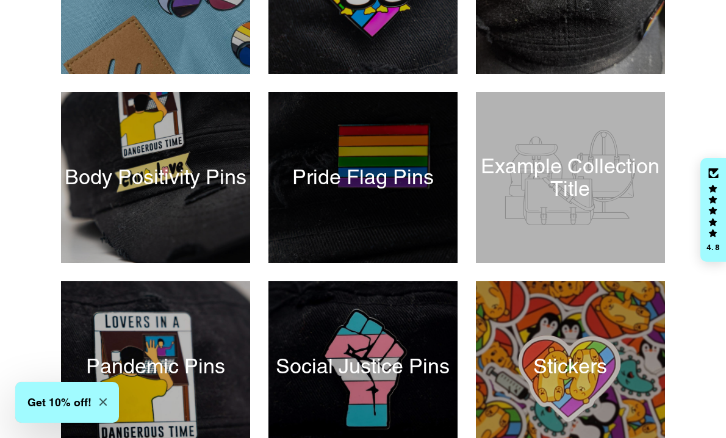
click at [338, 214] on div at bounding box center [362, 178] width 195 height 176
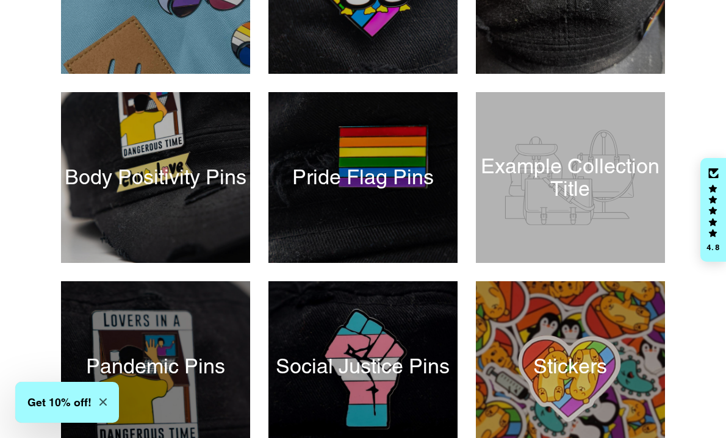
click at [145, 317] on div at bounding box center [155, 367] width 195 height 176
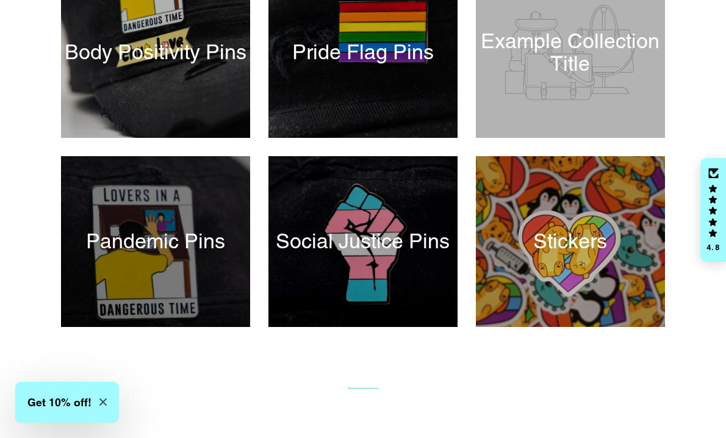
scroll to position [471, 0]
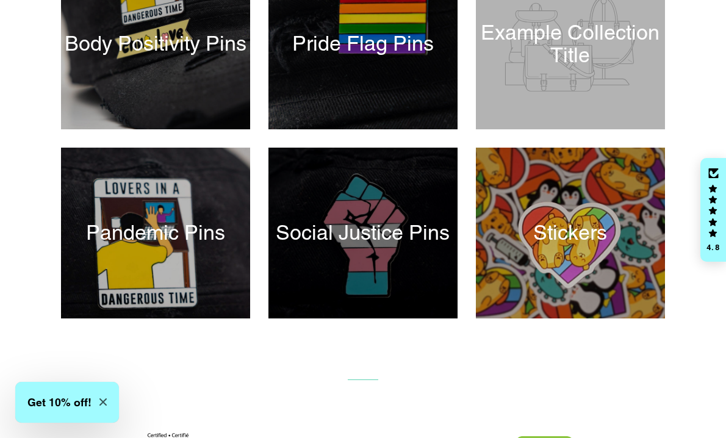
click at [359, 225] on div at bounding box center [362, 233] width 195 height 176
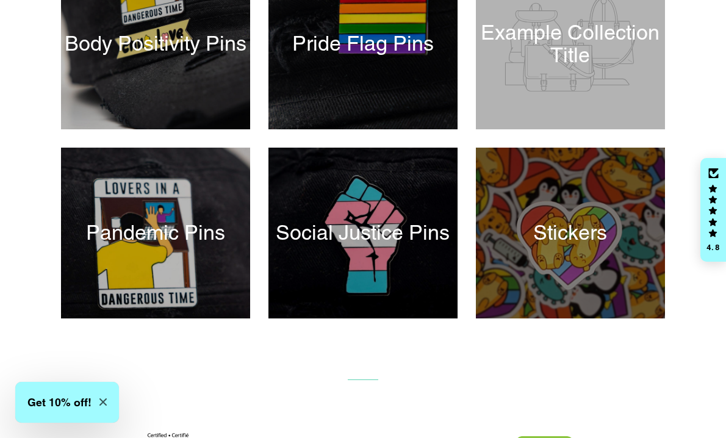
click at [535, 247] on div at bounding box center [570, 233] width 195 height 176
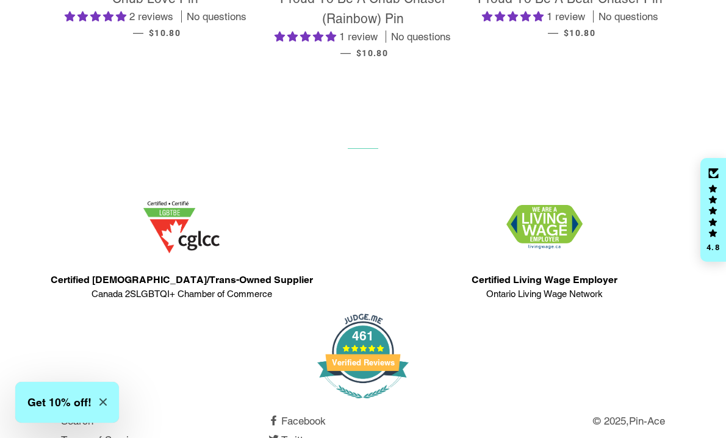
scroll to position [817, 0]
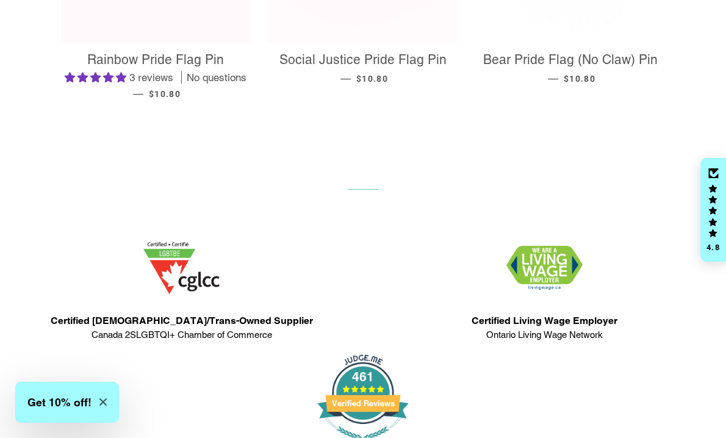
scroll to position [685, 0]
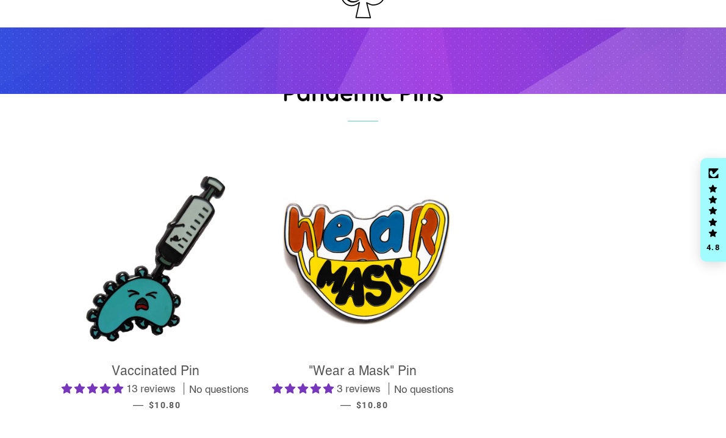
scroll to position [70, 0]
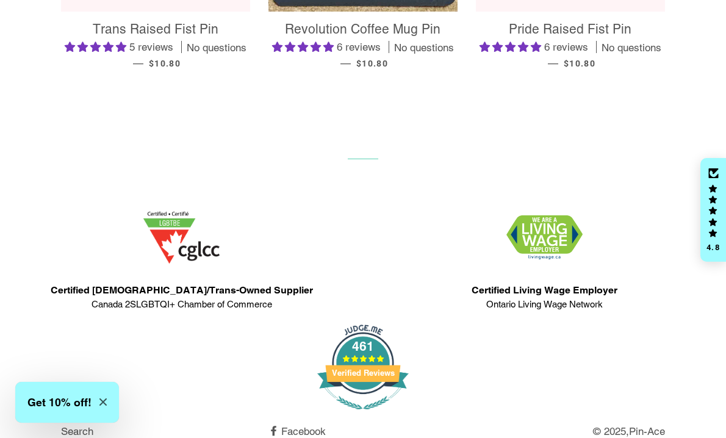
scroll to position [468, 0]
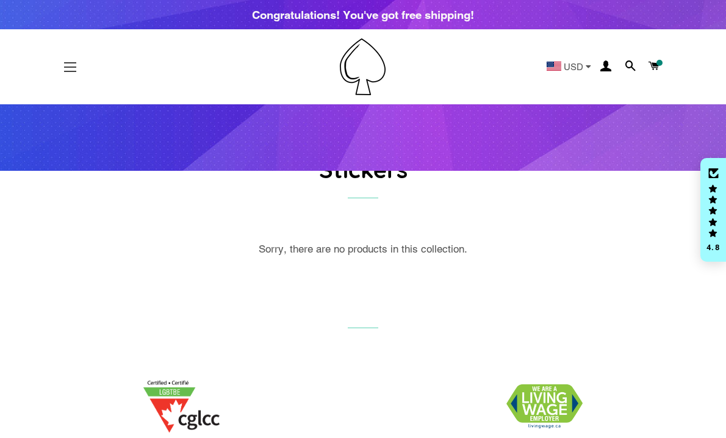
click at [71, 71] on button "Site navigation" at bounding box center [70, 67] width 30 height 30
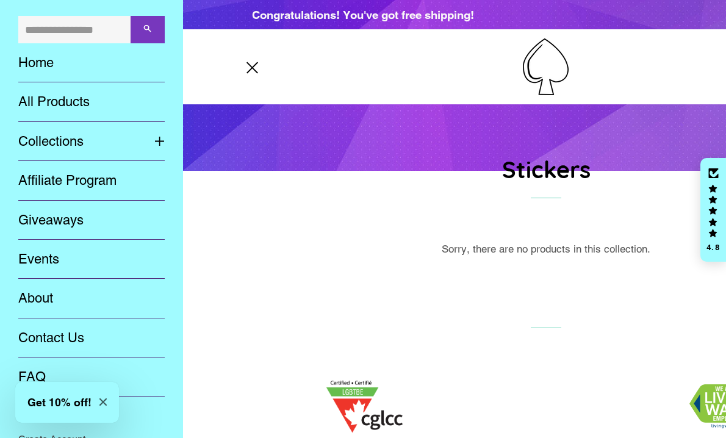
click at [78, 187] on link "Affiliate Program" at bounding box center [91, 180] width 165 height 39
click at [82, 217] on link "Giveaways" at bounding box center [91, 220] width 165 height 39
click at [61, 251] on link "Events" at bounding box center [91, 259] width 165 height 39
click at [35, 66] on link "Home" at bounding box center [91, 62] width 165 height 39
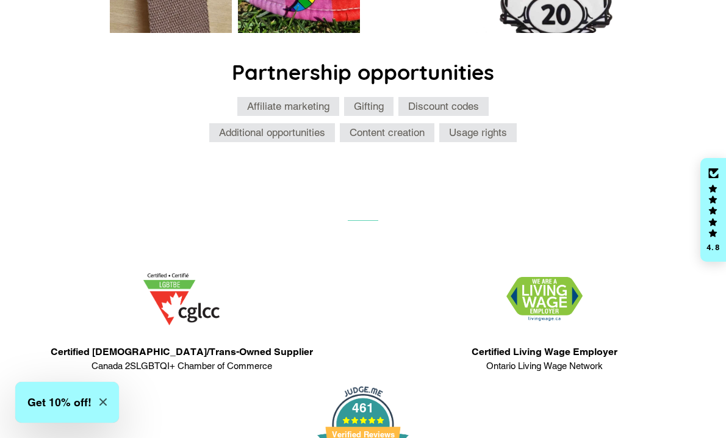
scroll to position [665, 0]
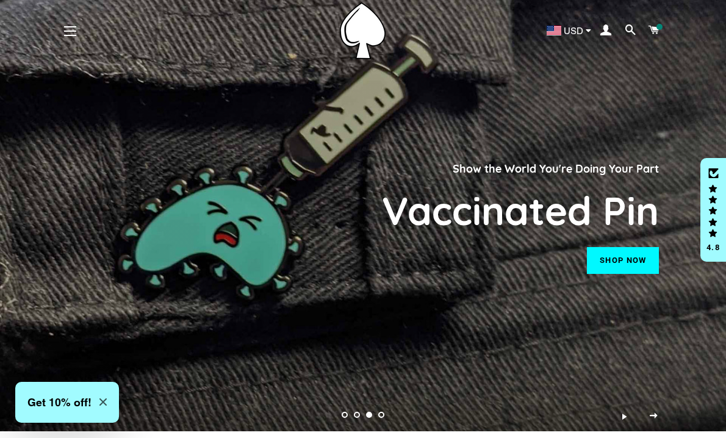
scroll to position [34, 0]
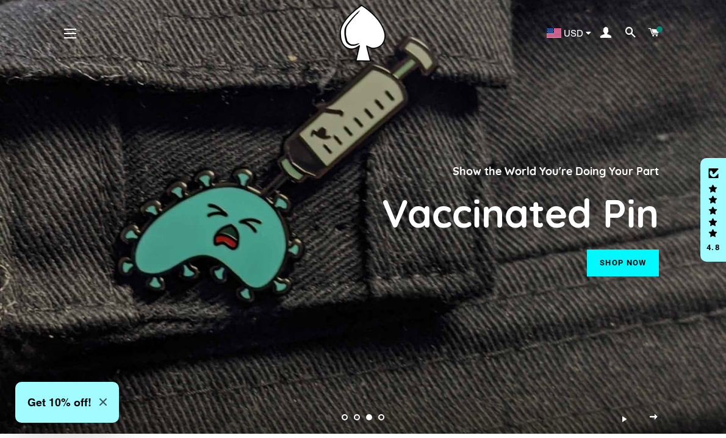
click at [652, 414] on span "Next slide" at bounding box center [654, 416] width 8 height 12
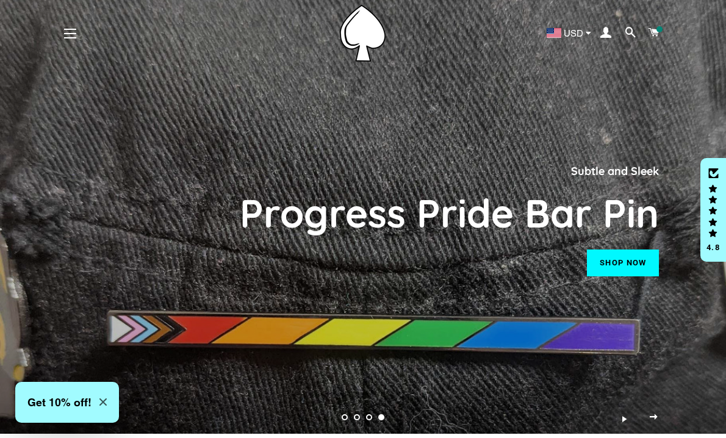
click at [652, 415] on span "Next slide" at bounding box center [654, 416] width 8 height 12
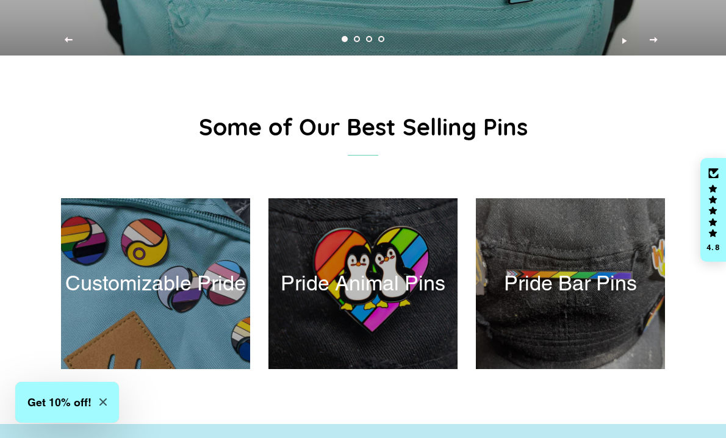
scroll to position [414, 0]
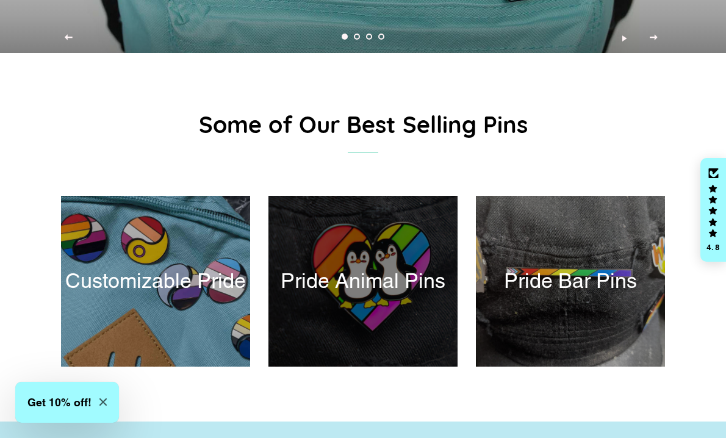
click at [388, 259] on div at bounding box center [362, 281] width 195 height 176
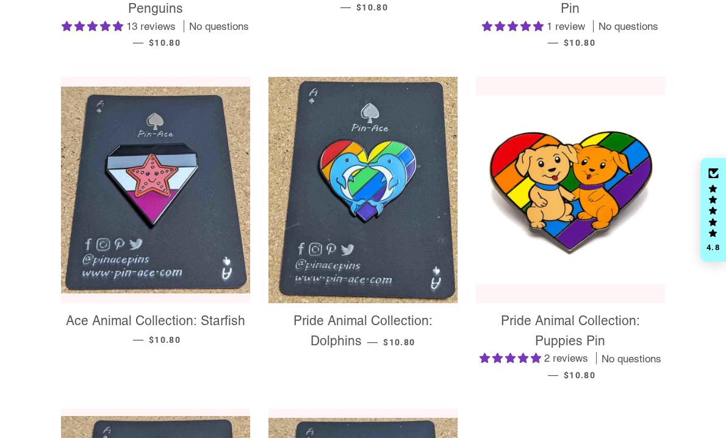
scroll to position [498, 0]
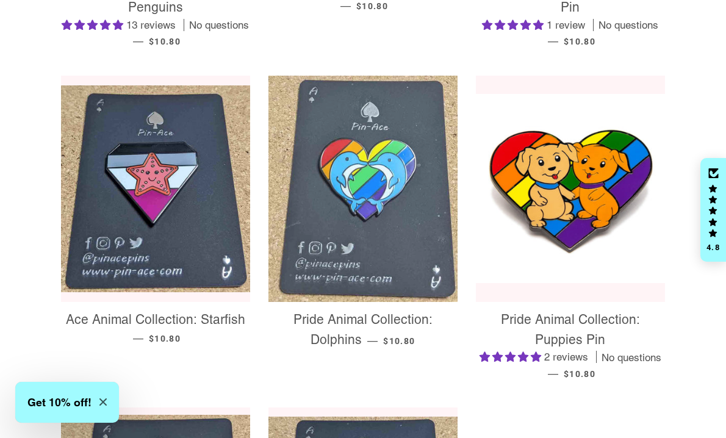
click at [357, 221] on img at bounding box center [362, 189] width 189 height 226
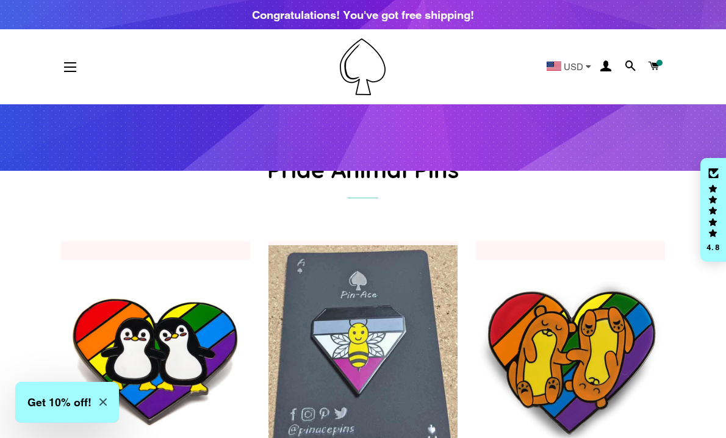
scroll to position [0, 0]
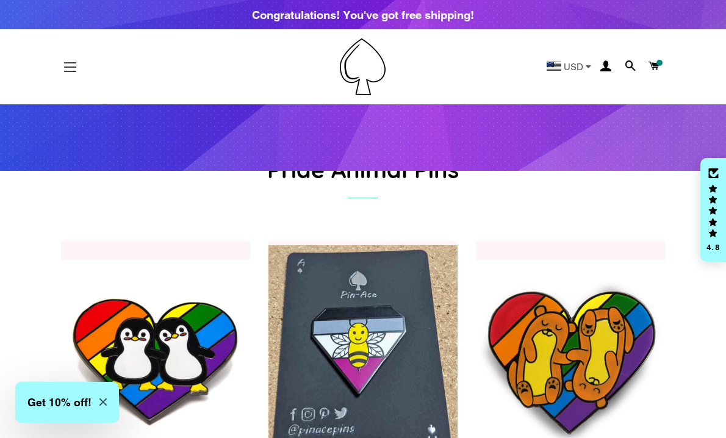
click at [70, 60] on button "Site navigation" at bounding box center [70, 67] width 30 height 30
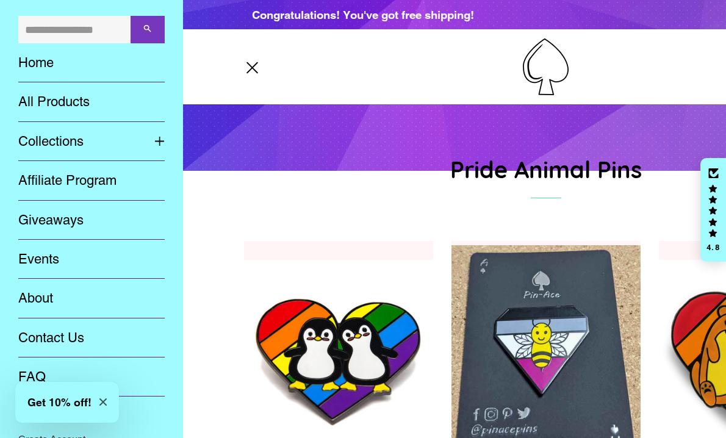
click at [69, 105] on link "All Products" at bounding box center [91, 101] width 165 height 39
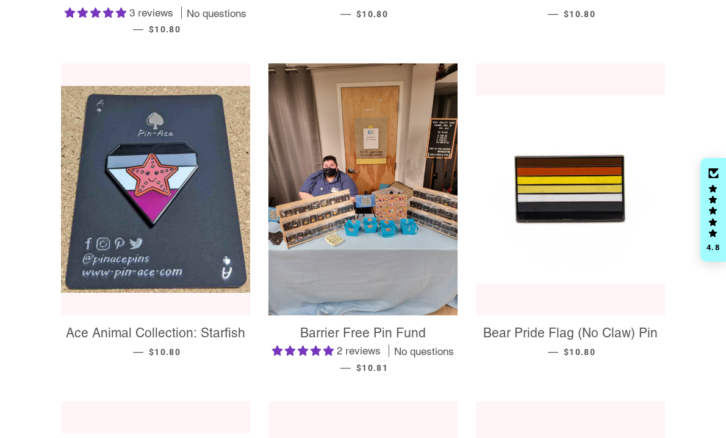
scroll to position [518, 0]
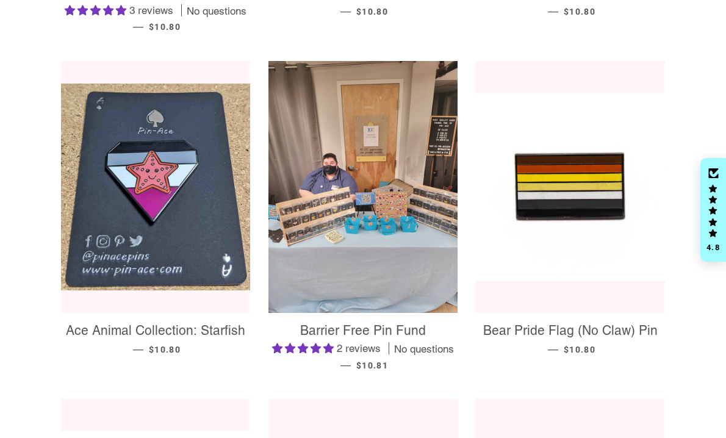
click at [343, 232] on img at bounding box center [362, 187] width 189 height 252
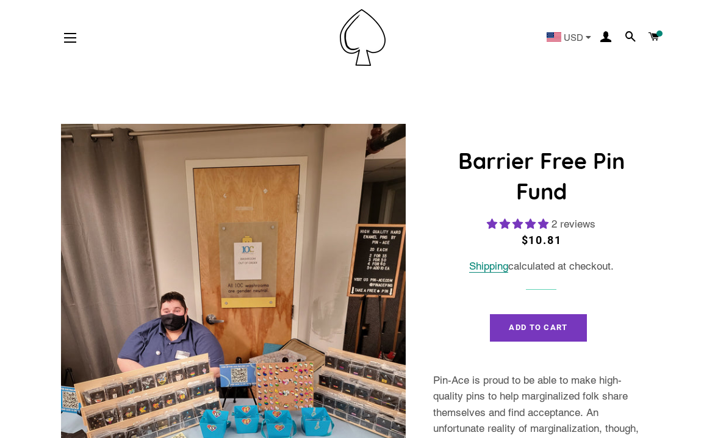
select select "**********"
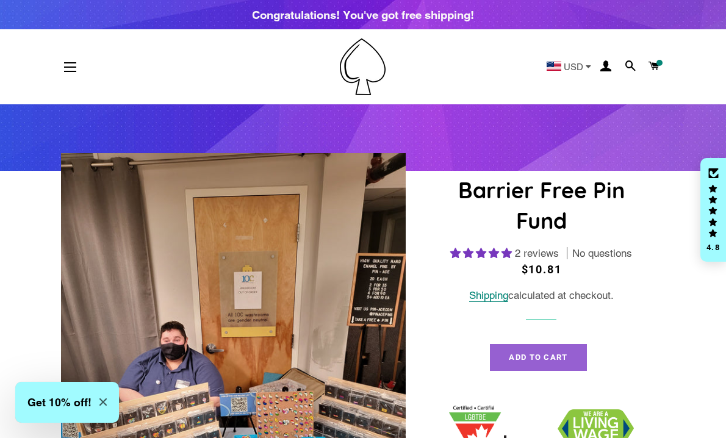
click at [541, 350] on button "Add to Cart" at bounding box center [538, 357] width 96 height 27
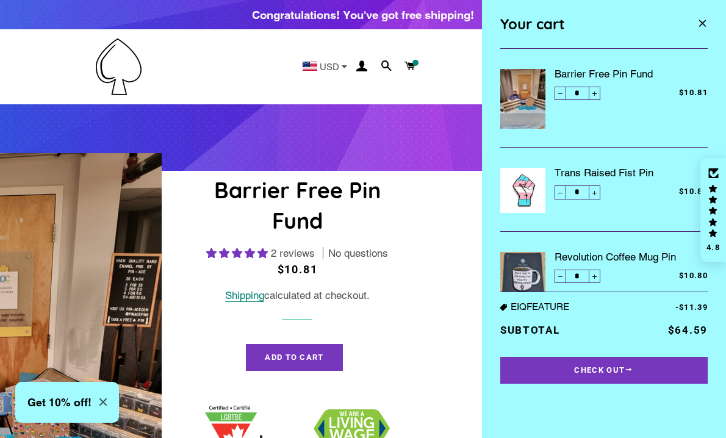
click at [136, 96] on header "Site navigation Home All Products USD" at bounding box center [119, 66] width 726 height 75
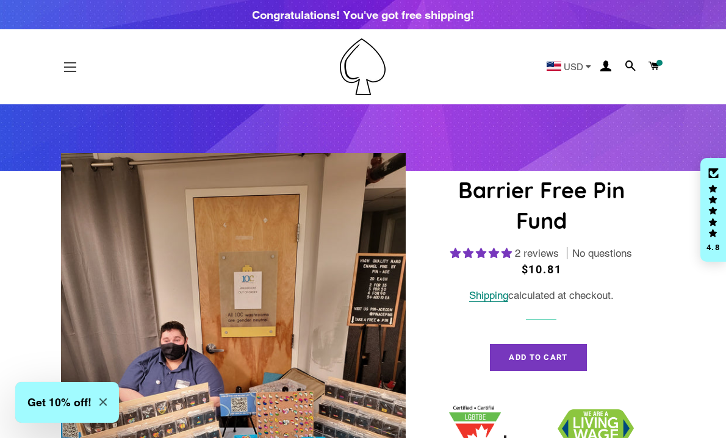
click at [71, 71] on button "Site navigation" at bounding box center [70, 67] width 30 height 30
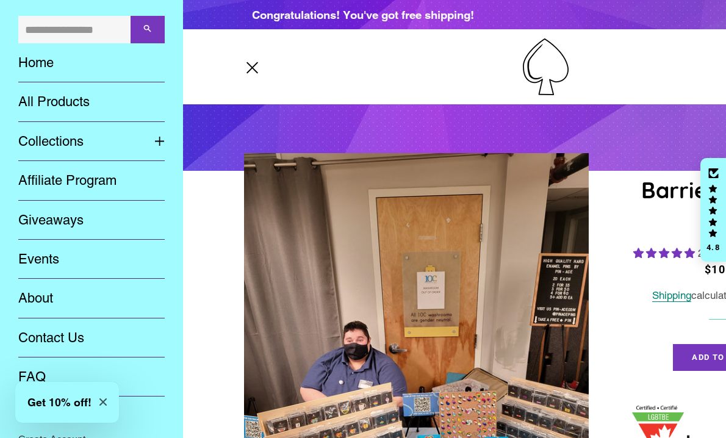
click at [70, 106] on link "All Products" at bounding box center [91, 101] width 165 height 39
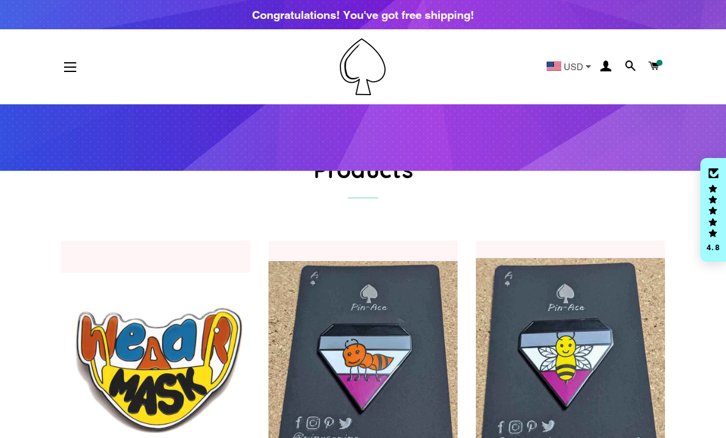
click at [123, 261] on link at bounding box center [155, 367] width 189 height 252
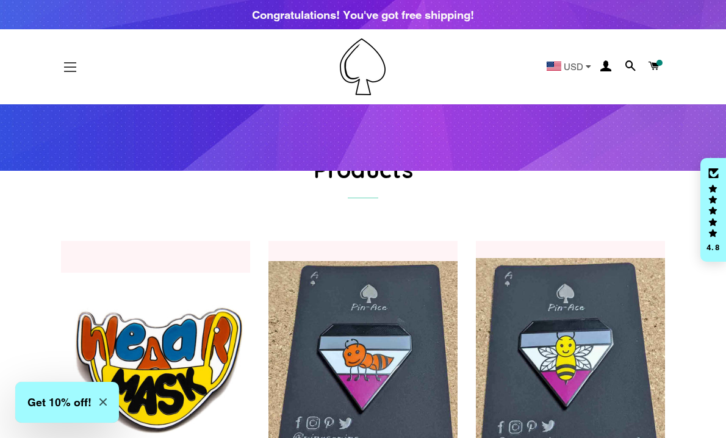
click at [77, 64] on button "Site navigation" at bounding box center [70, 67] width 30 height 30
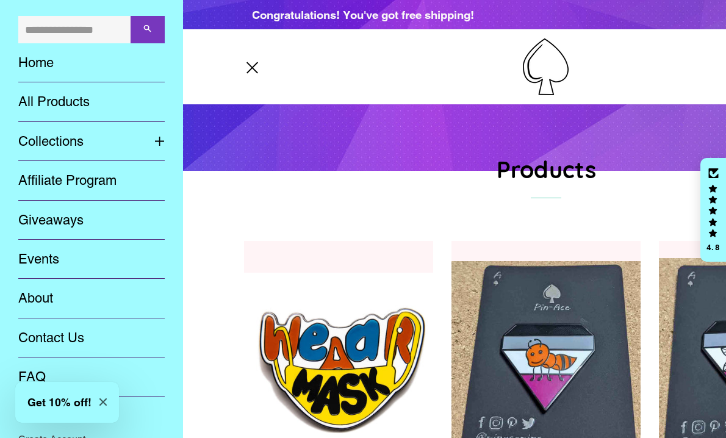
click at [73, 139] on link "Collections" at bounding box center [77, 141] width 136 height 39
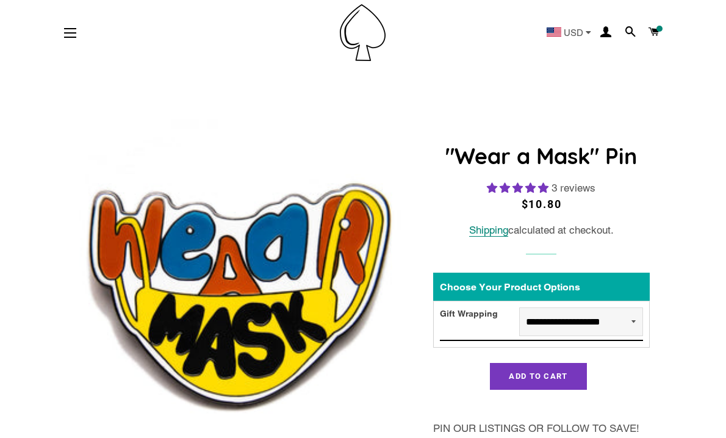
select select "**********"
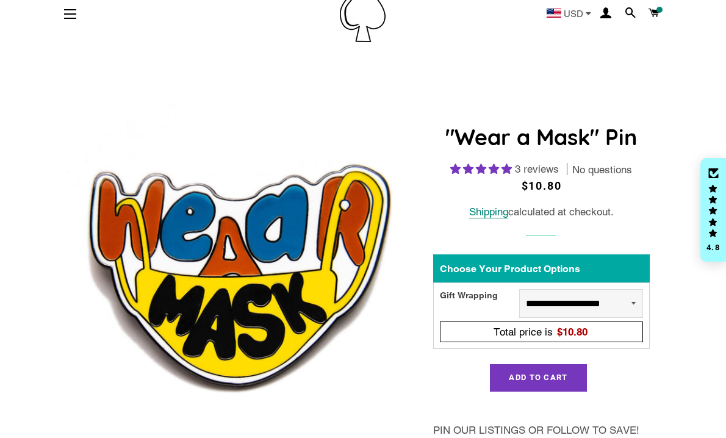
scroll to position [29, 0]
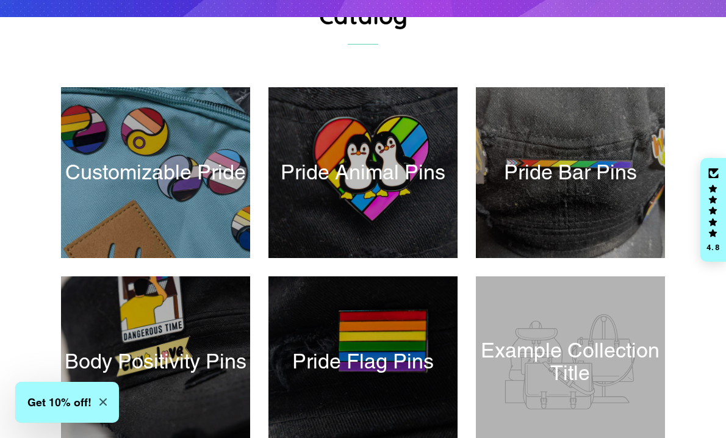
scroll to position [137, 0]
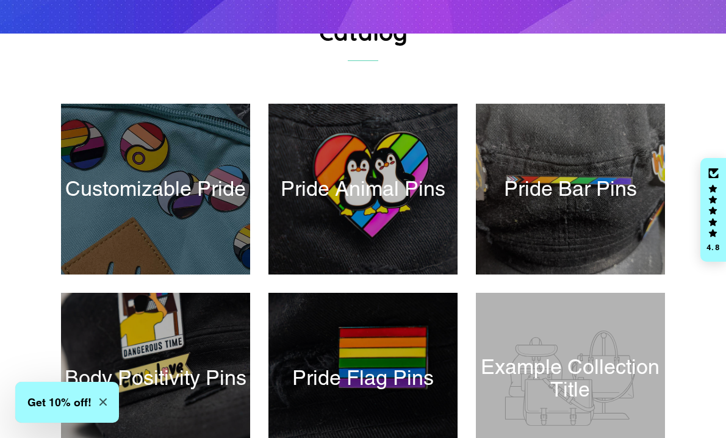
click at [185, 219] on div at bounding box center [155, 189] width 195 height 176
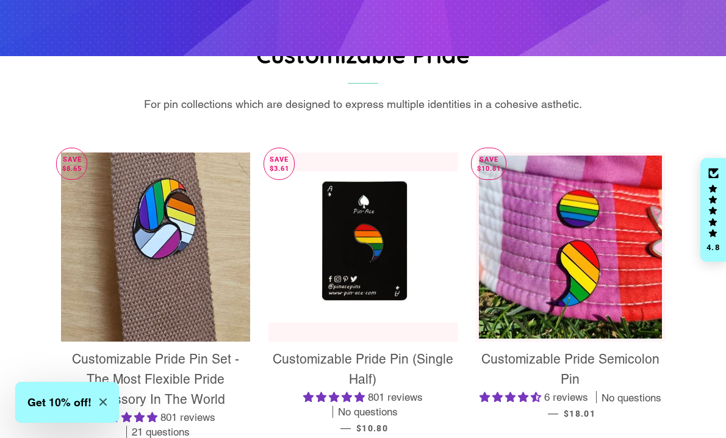
scroll to position [115, 0]
click at [495, 361] on span "Customizable Pride Semicolon Pin" at bounding box center [570, 368] width 178 height 35
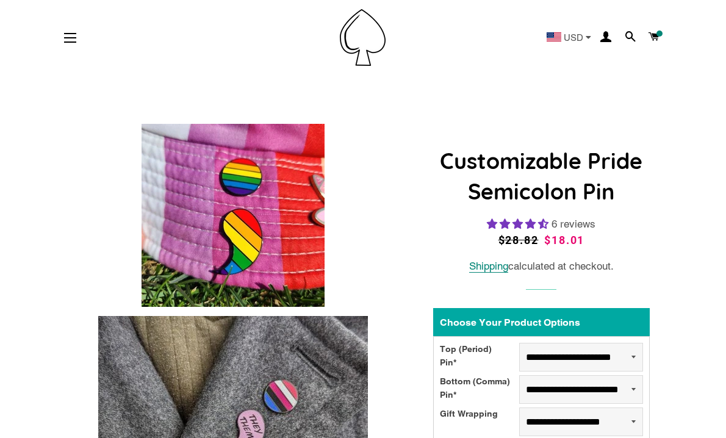
select select "**********"
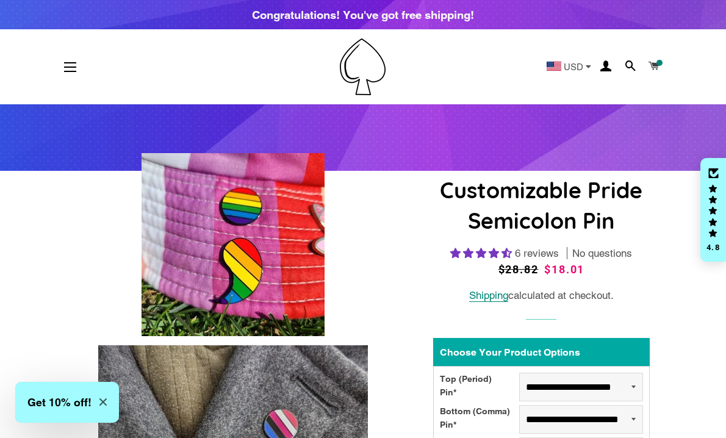
click at [652, 65] on span at bounding box center [654, 66] width 12 height 17
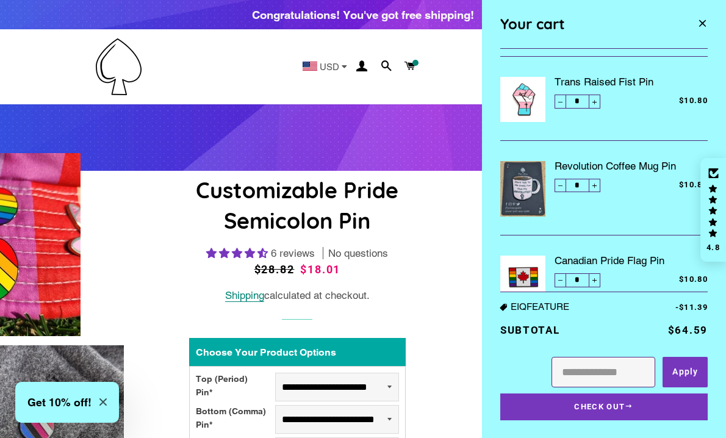
scroll to position [90, 0]
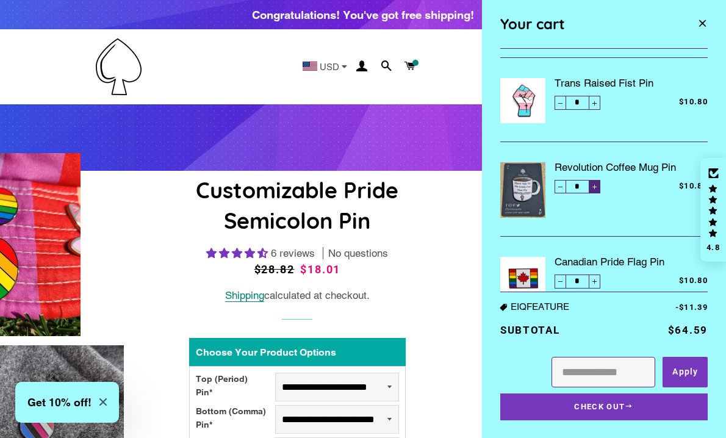
click at [594, 190] on span "Increase item quantity by one" at bounding box center [594, 187] width 5 height 5
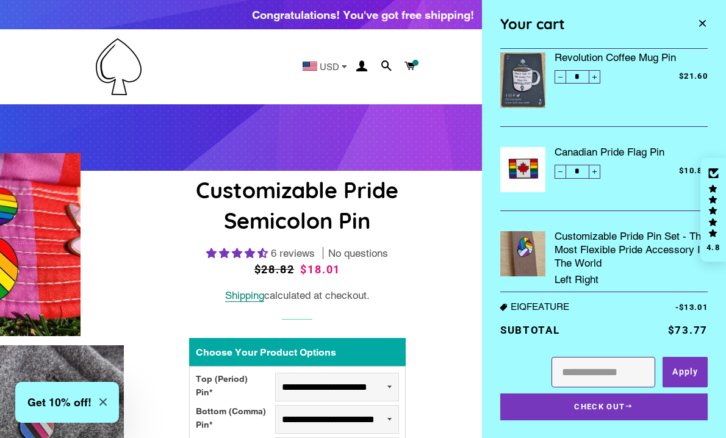
scroll to position [200, 0]
click at [597, 76] on span "Increase item quantity by one" at bounding box center [594, 76] width 5 height 5
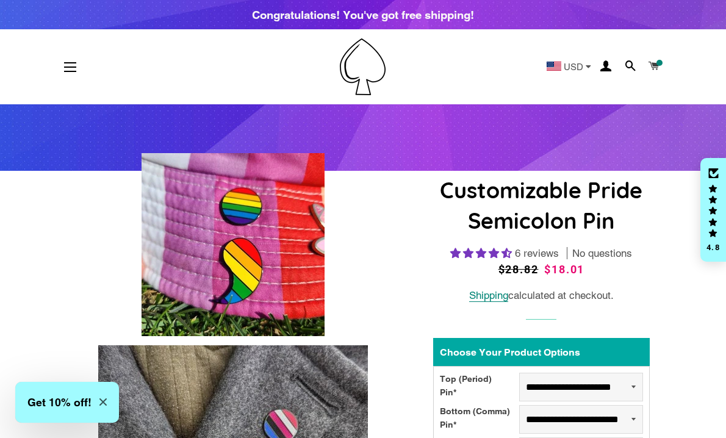
click at [657, 66] on span at bounding box center [654, 66] width 12 height 17
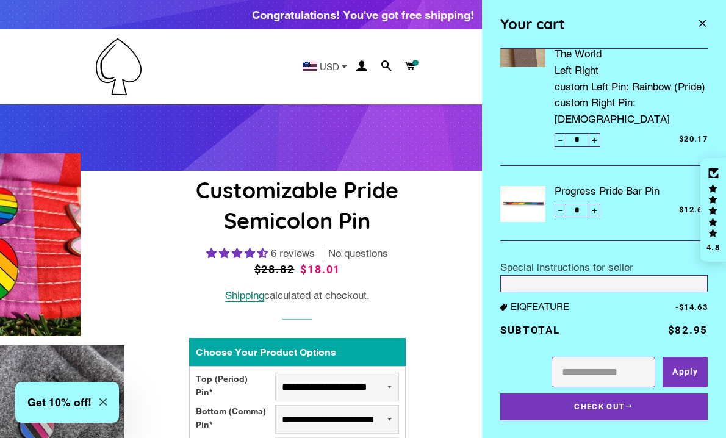
scroll to position [399, 0]
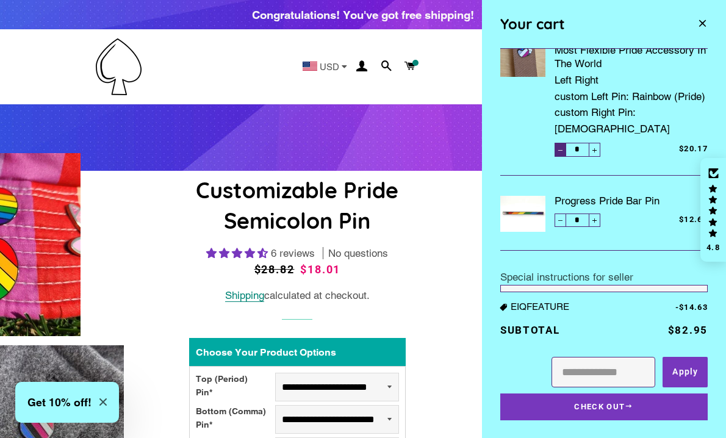
click at [562, 143] on button "−" at bounding box center [560, 149] width 12 height 13
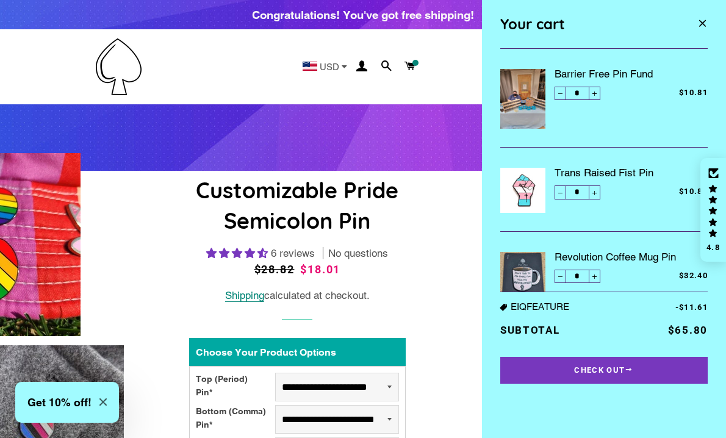
scroll to position [0, 0]
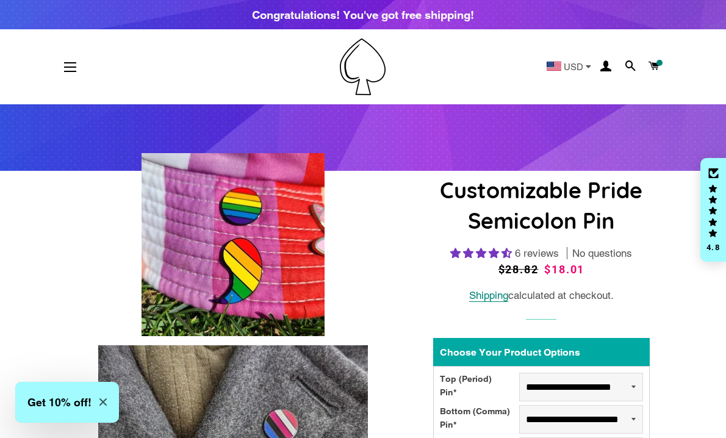
click at [396, 21] on div "Congratulations! You've got free shipping!" at bounding box center [363, 14] width 222 height 17
click at [661, 65] on span at bounding box center [659, 63] width 6 height 6
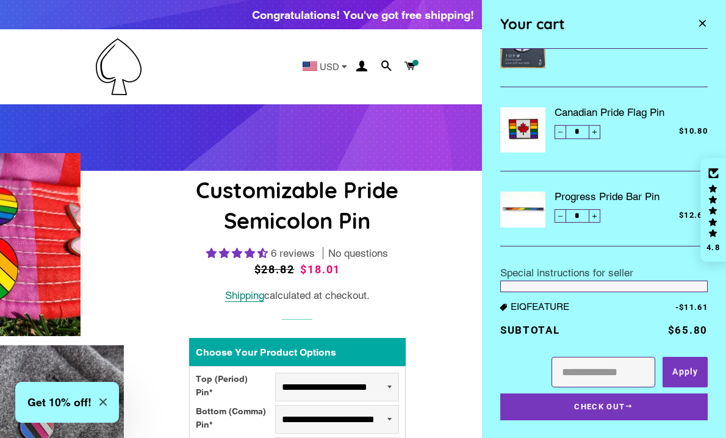
scroll to position [241, 0]
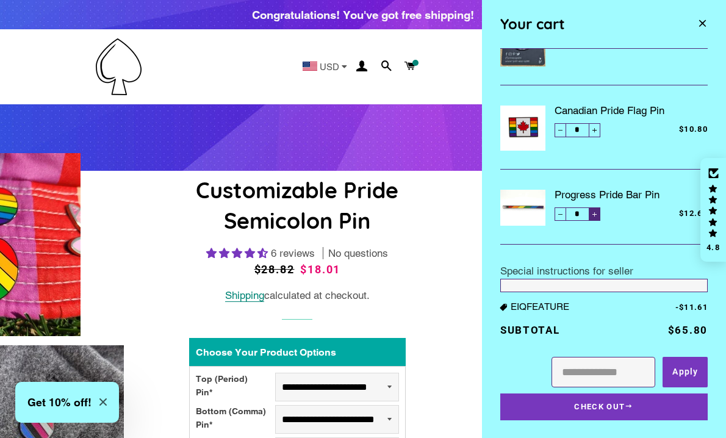
click at [593, 215] on span "Increase item quantity by one" at bounding box center [594, 214] width 5 height 5
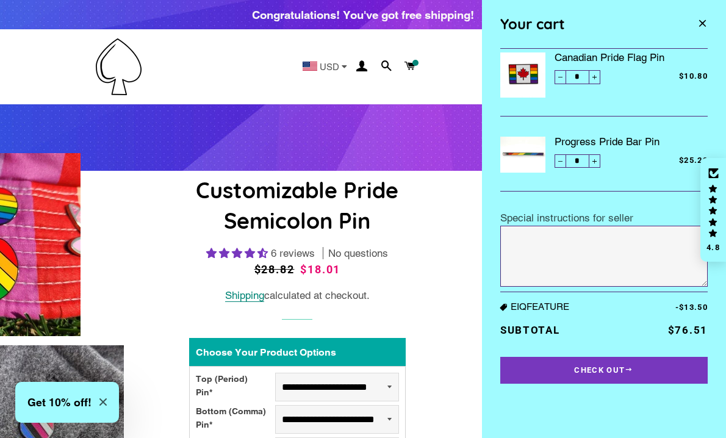
scroll to position [293, 0]
click at [558, 163] on span "Reduce item quantity by one" at bounding box center [559, 162] width 5 height 5
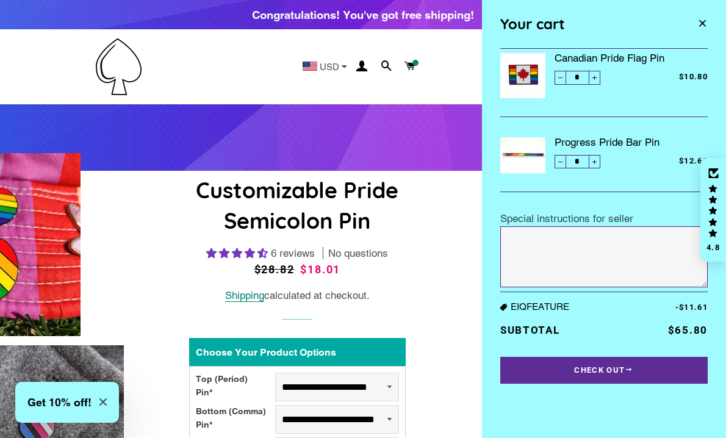
click at [600, 367] on button "Check Out" at bounding box center [603, 370] width 207 height 27
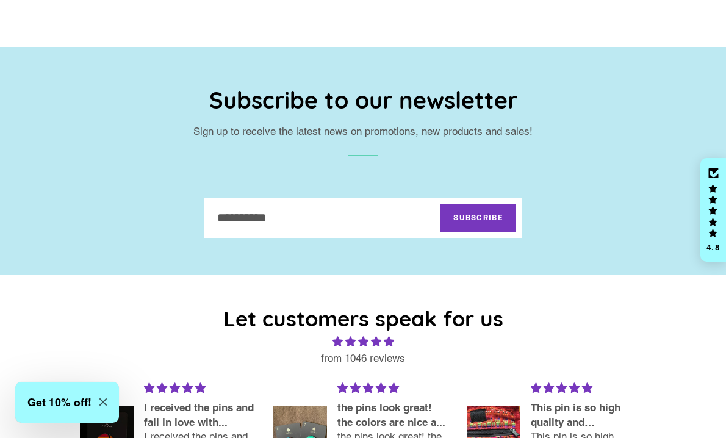
scroll to position [697, 0]
